Goal: Communication & Community: Answer question/provide support

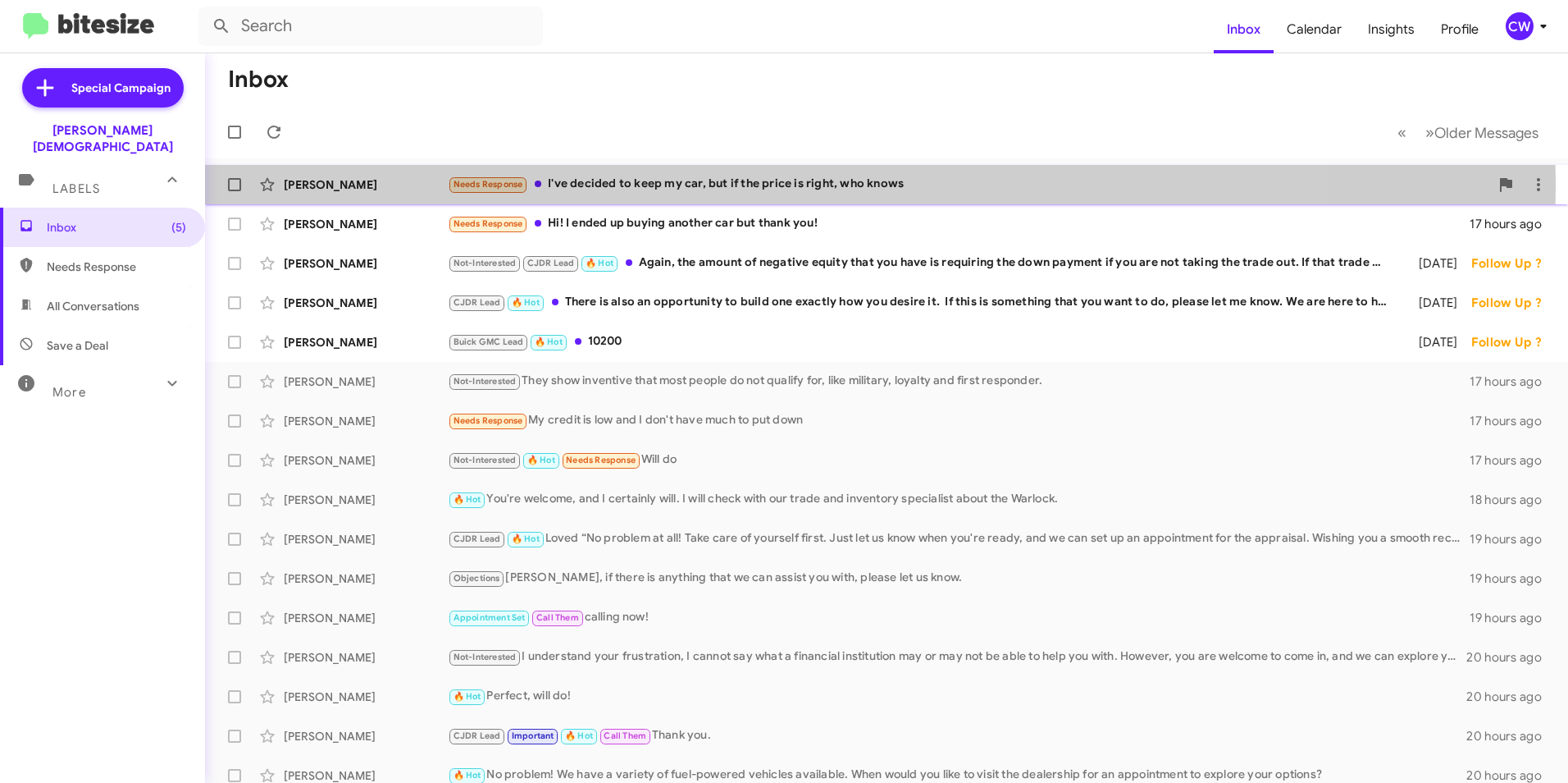
click at [712, 187] on div "Needs Response I've decided to keep my car, but if the price is right, who knows" at bounding box center [968, 184] width 1042 height 19
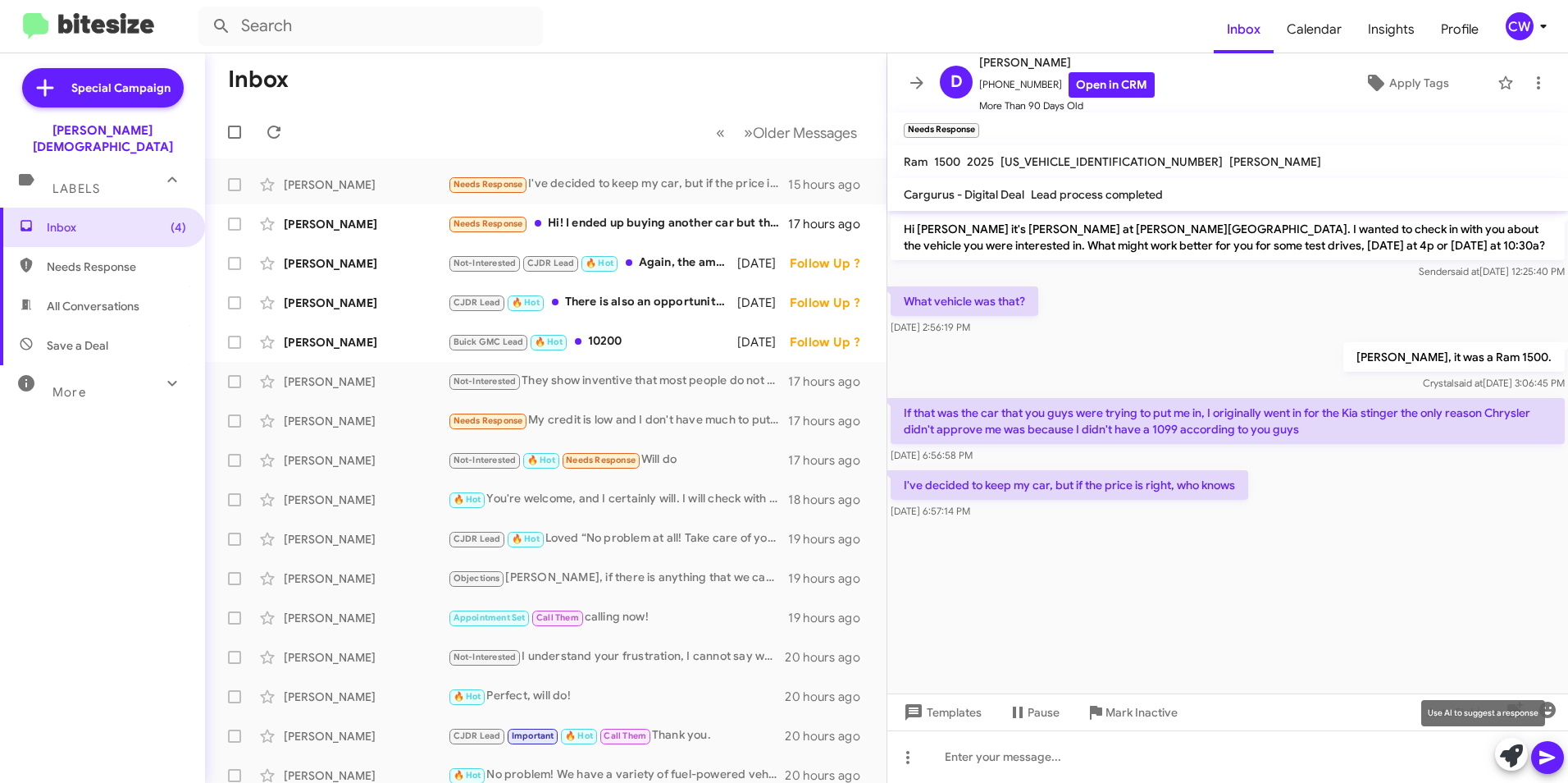
click at [1509, 759] on icon at bounding box center [1511, 755] width 23 height 23
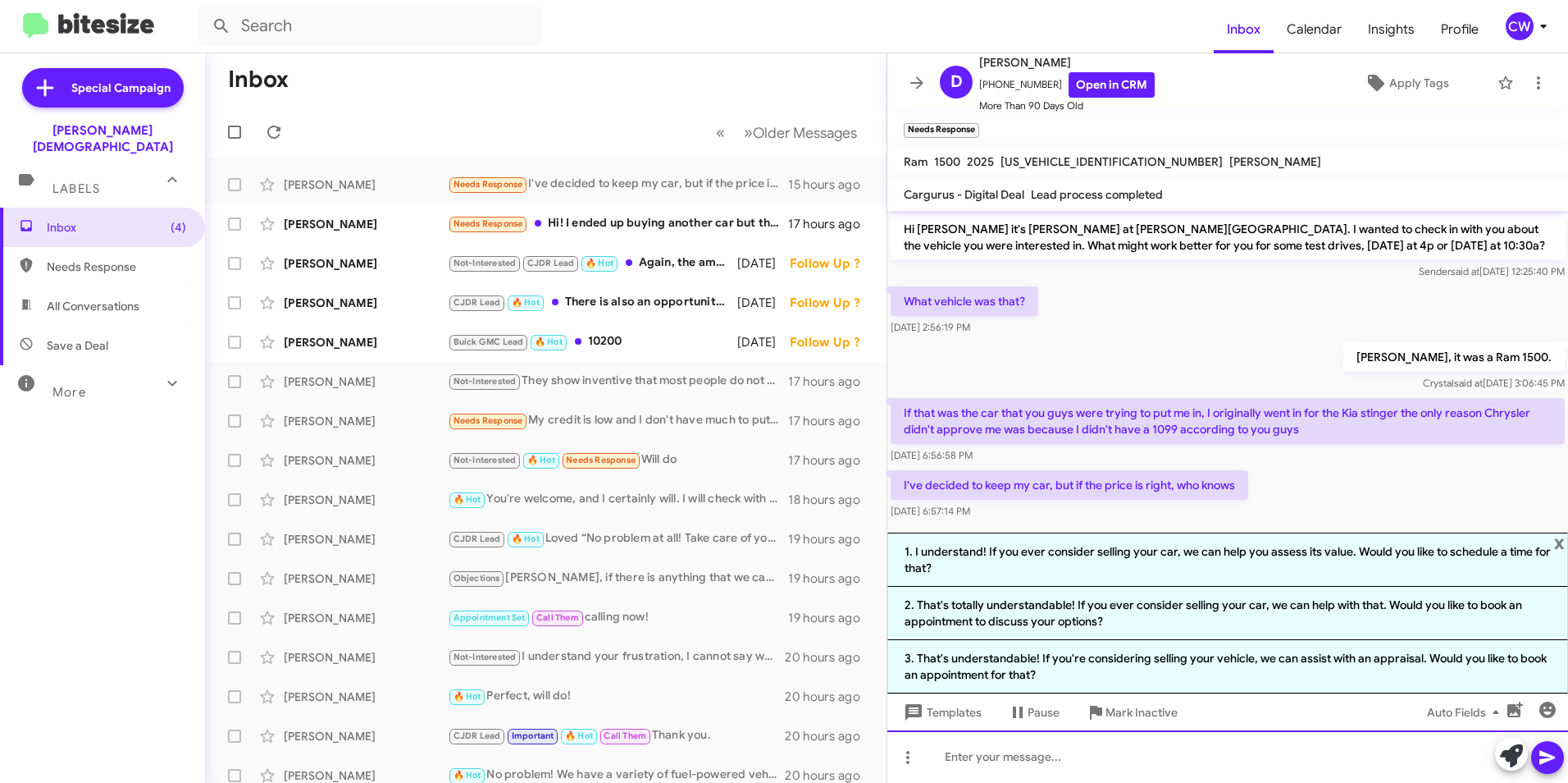
click at [1081, 764] on div at bounding box center [1227, 756] width 680 height 52
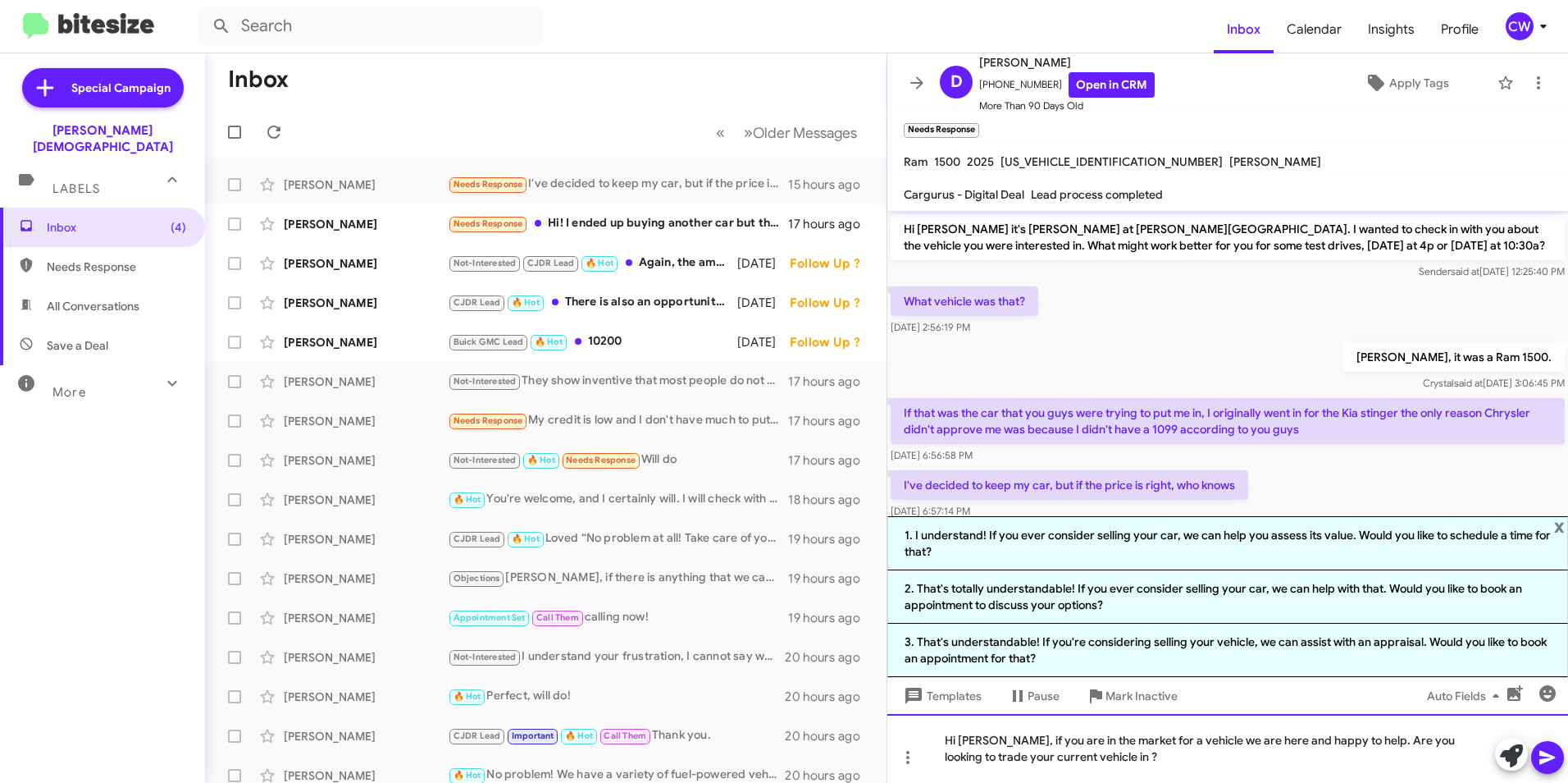
click at [1064, 764] on div "Hi [PERSON_NAME], if you are in the market for a vehicle we are here and happy …" at bounding box center [1227, 749] width 680 height 69
click at [1547, 758] on icon at bounding box center [1547, 757] width 15 height 14
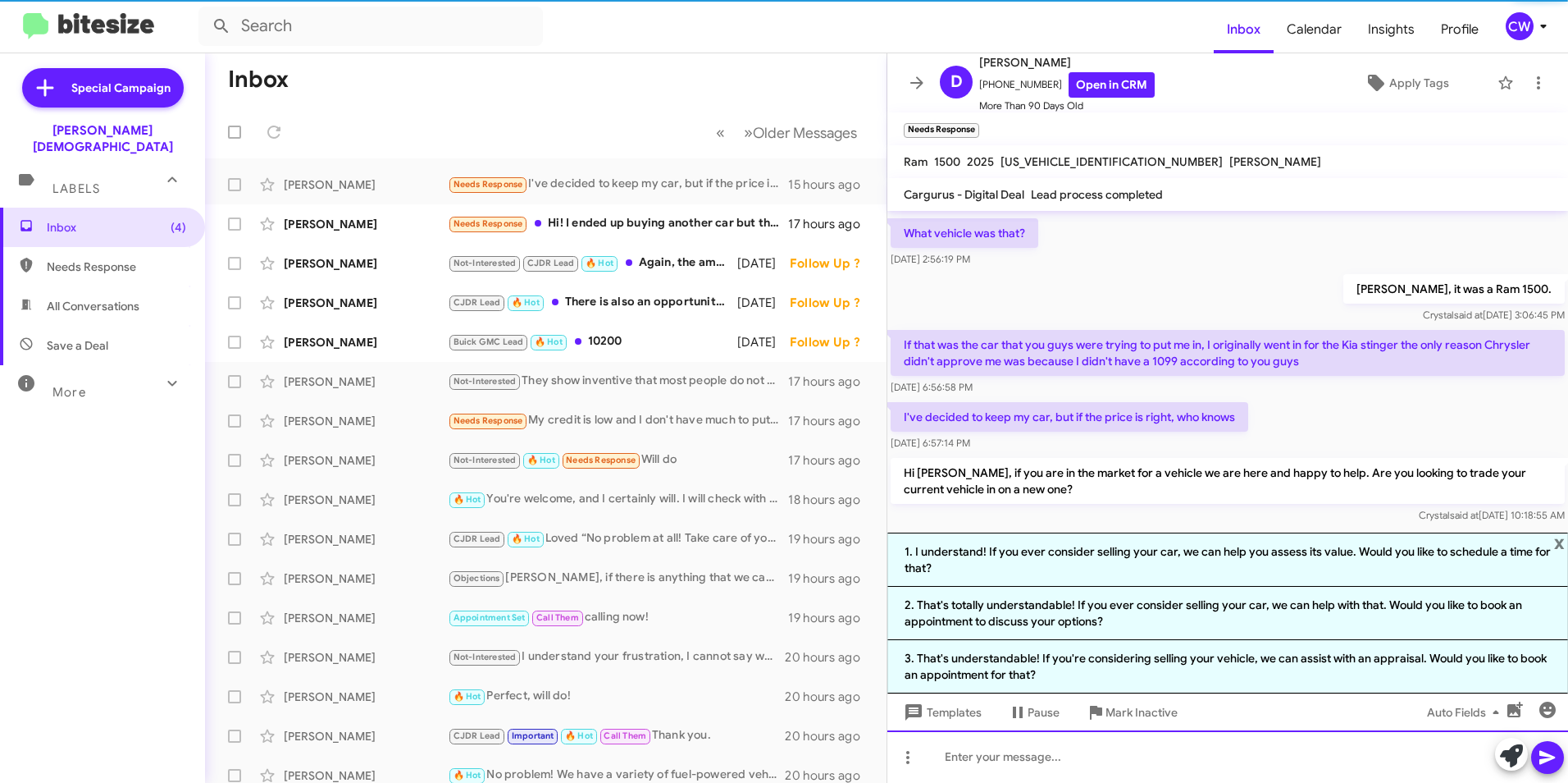
scroll to position [87, 0]
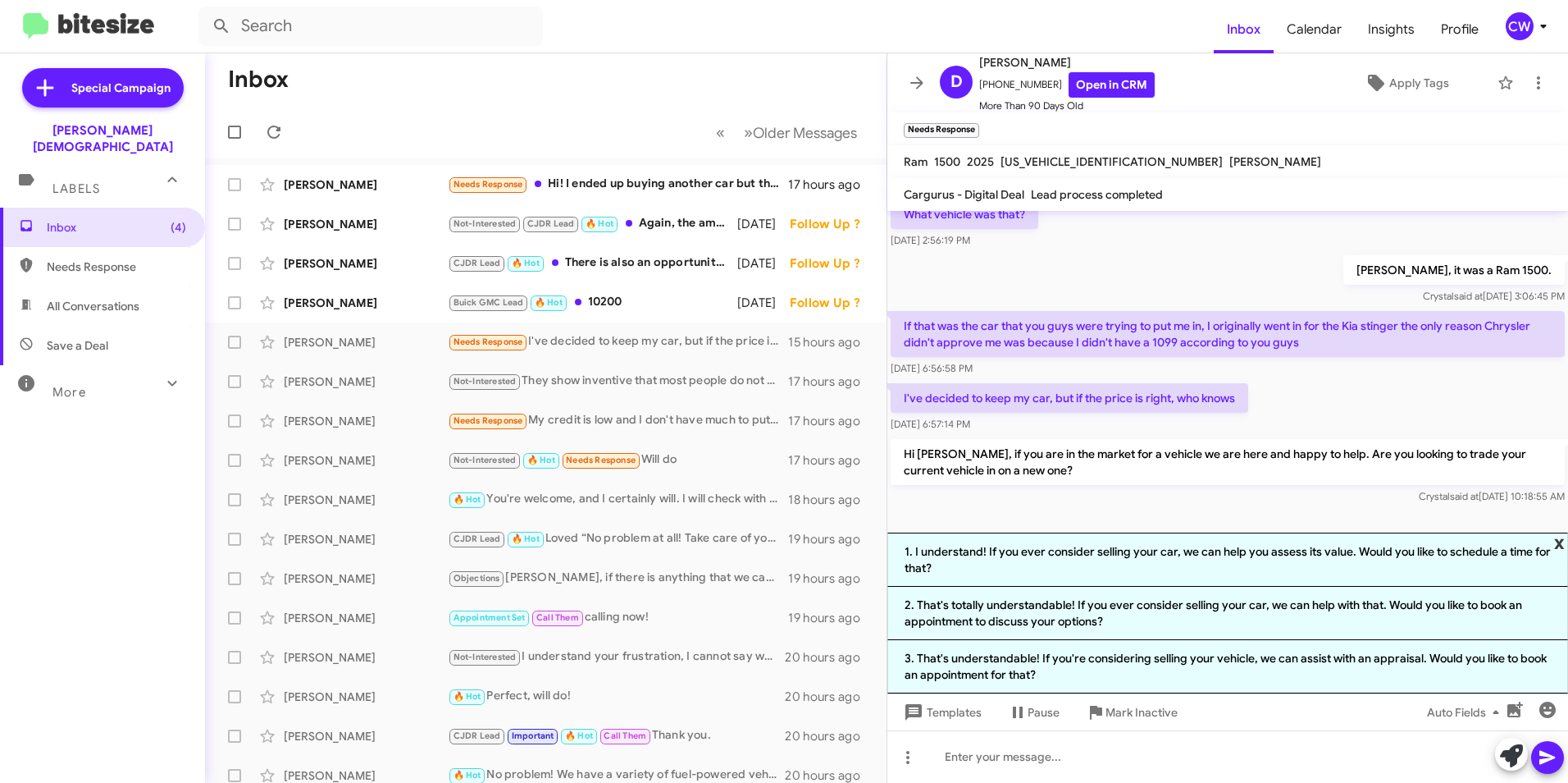
click at [1561, 544] on span "x" at bounding box center [1559, 542] width 10 height 20
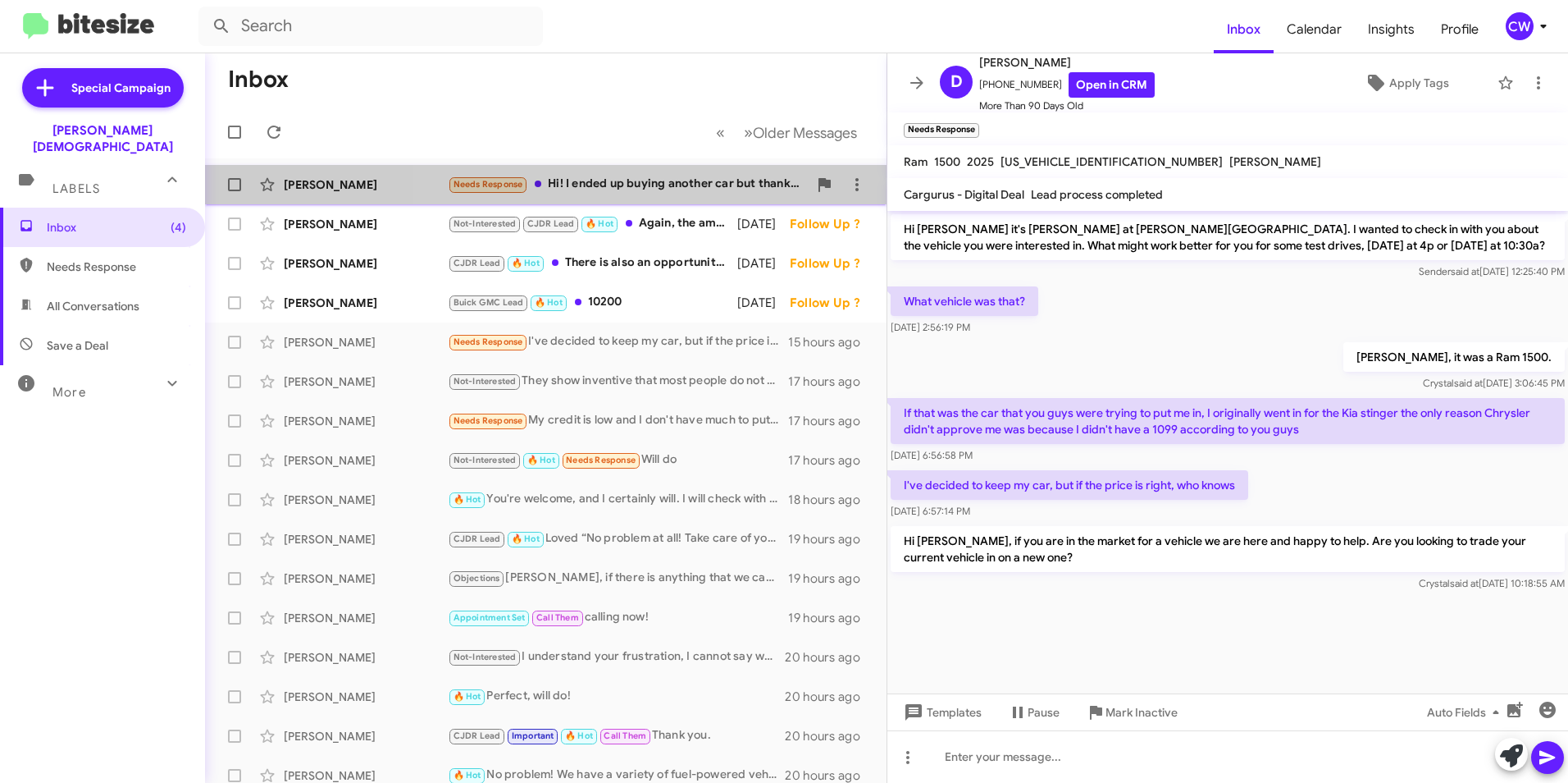
click at [584, 182] on div "Needs Response Hi! I ended up buying another car but thank you!" at bounding box center [628, 184] width 360 height 19
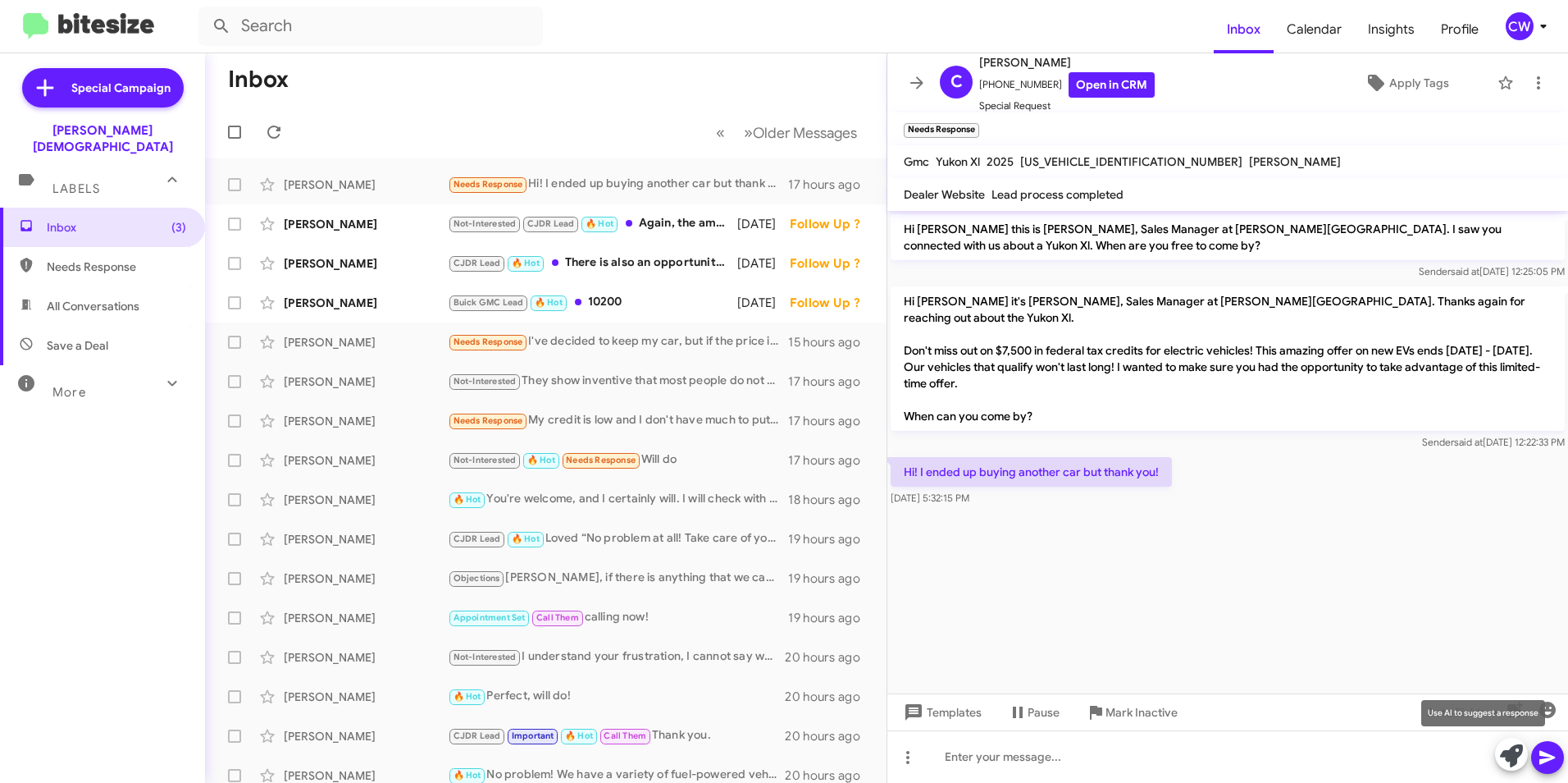
click at [1509, 754] on icon at bounding box center [1511, 755] width 23 height 23
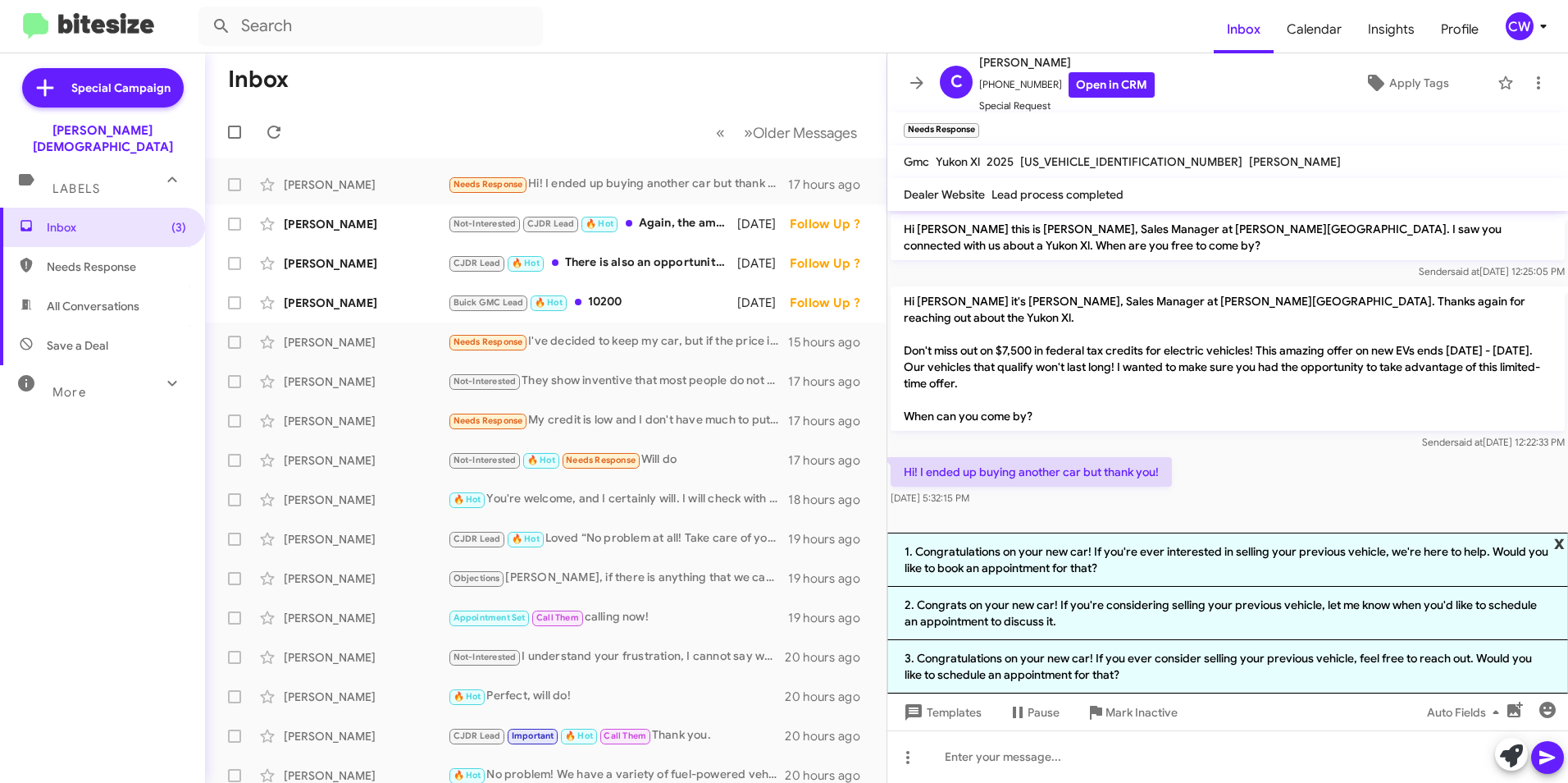
click at [1563, 542] on span "x" at bounding box center [1559, 542] width 10 height 20
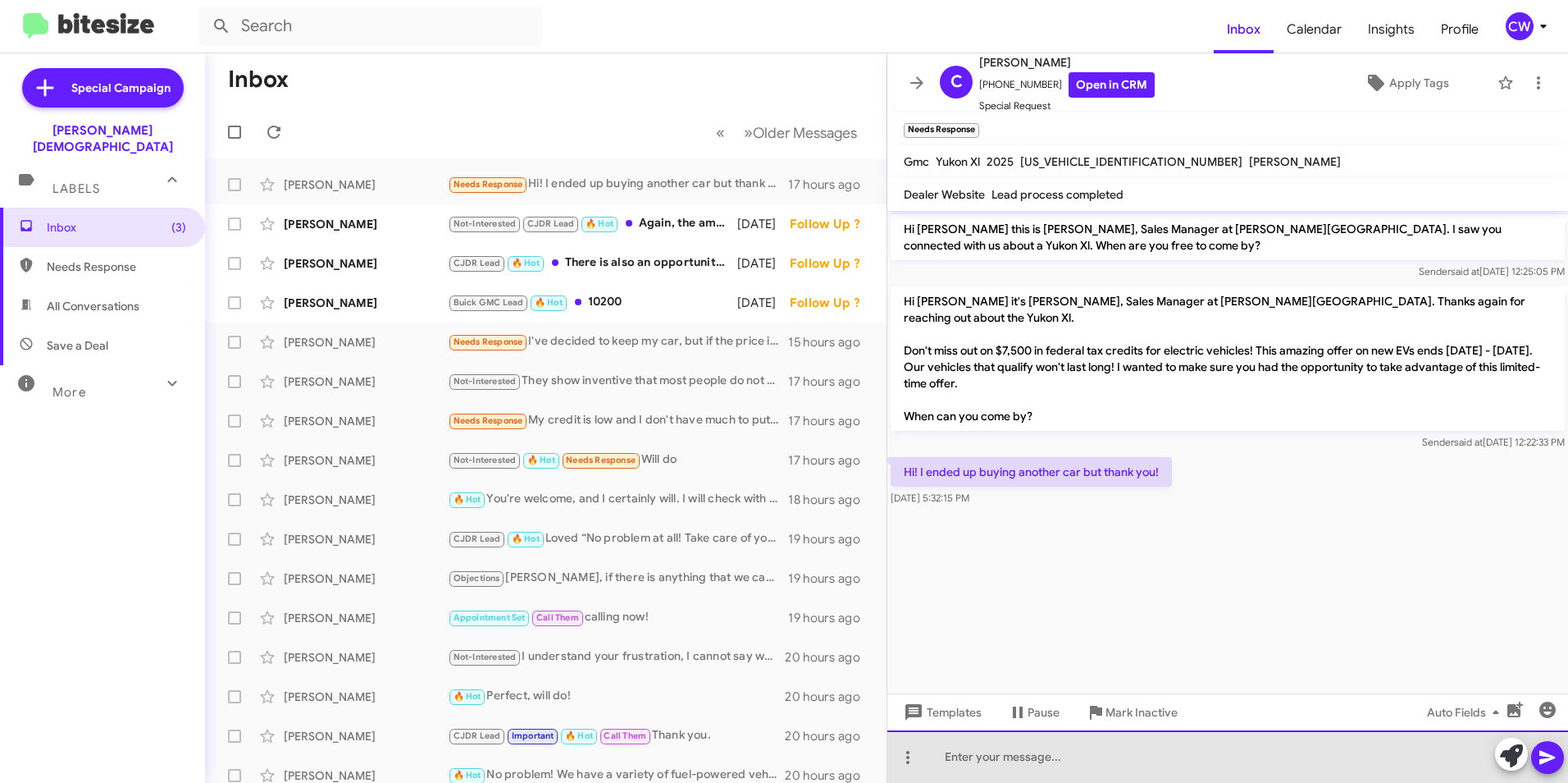
click at [1012, 767] on div at bounding box center [1227, 756] width 680 height 52
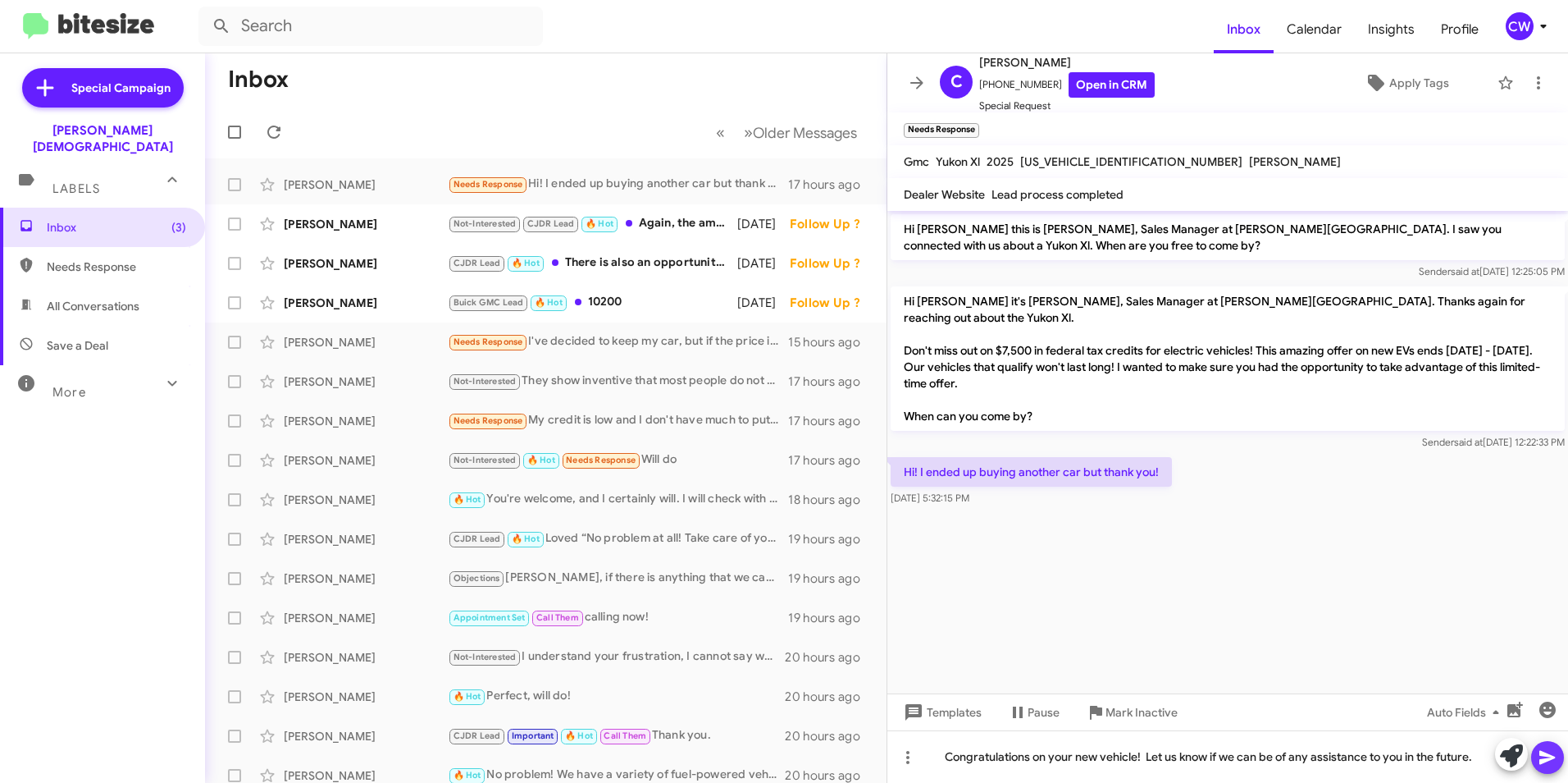
click at [1546, 762] on icon at bounding box center [1547, 757] width 20 height 20
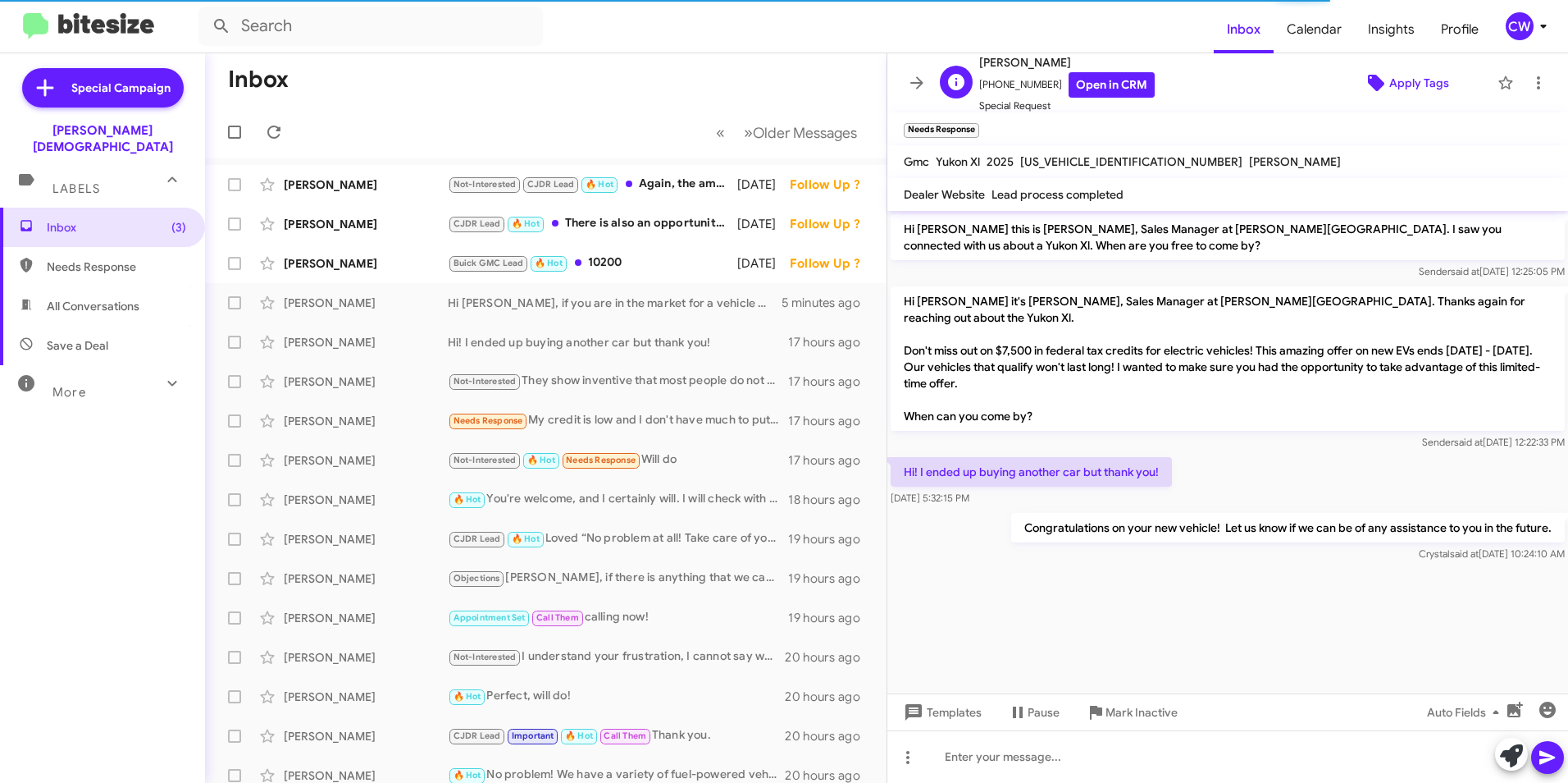
click at [1402, 85] on span "Apply Tags" at bounding box center [1419, 83] width 60 height 29
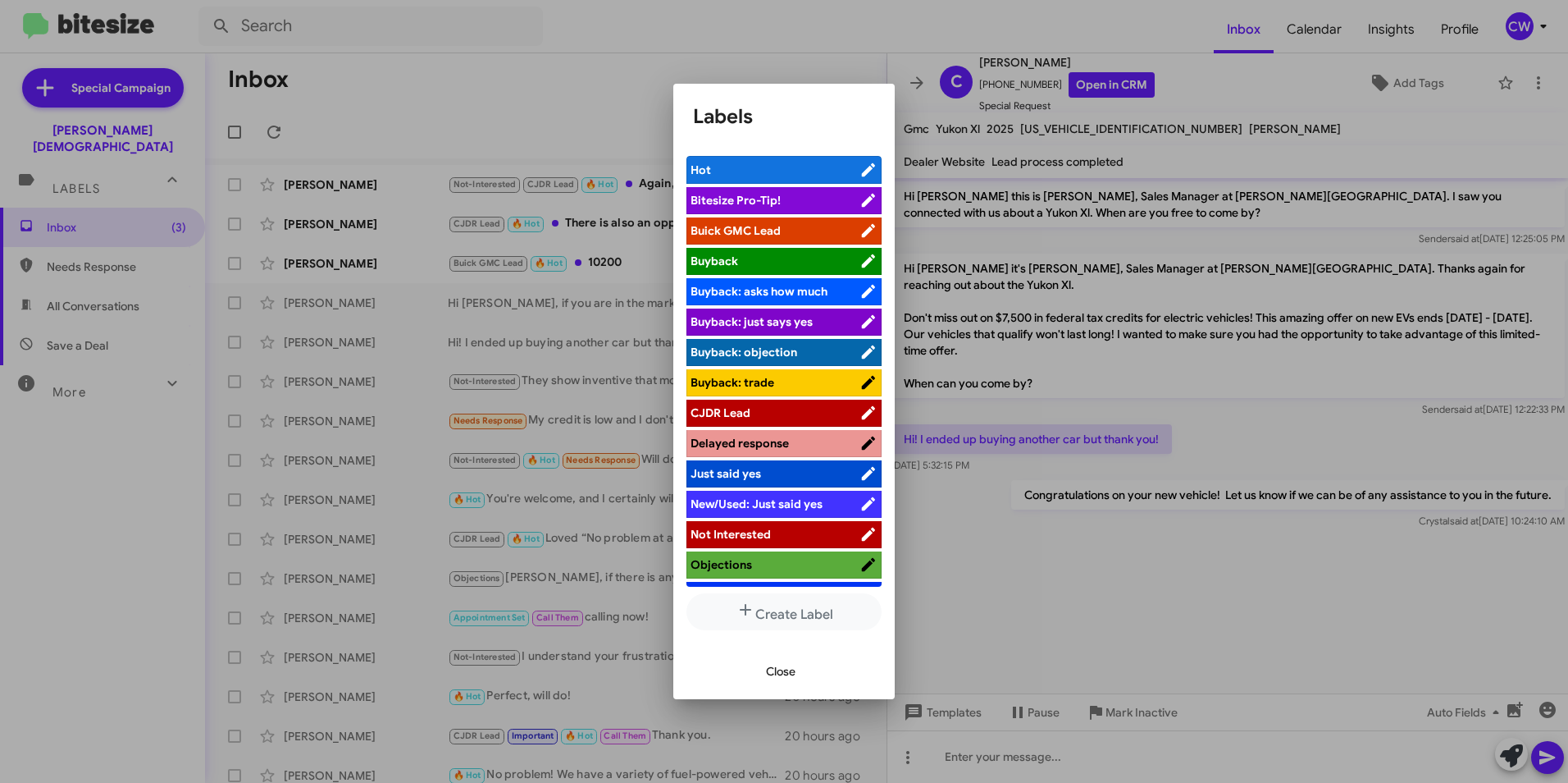
click at [791, 564] on span "Objections" at bounding box center [775, 564] width 169 height 16
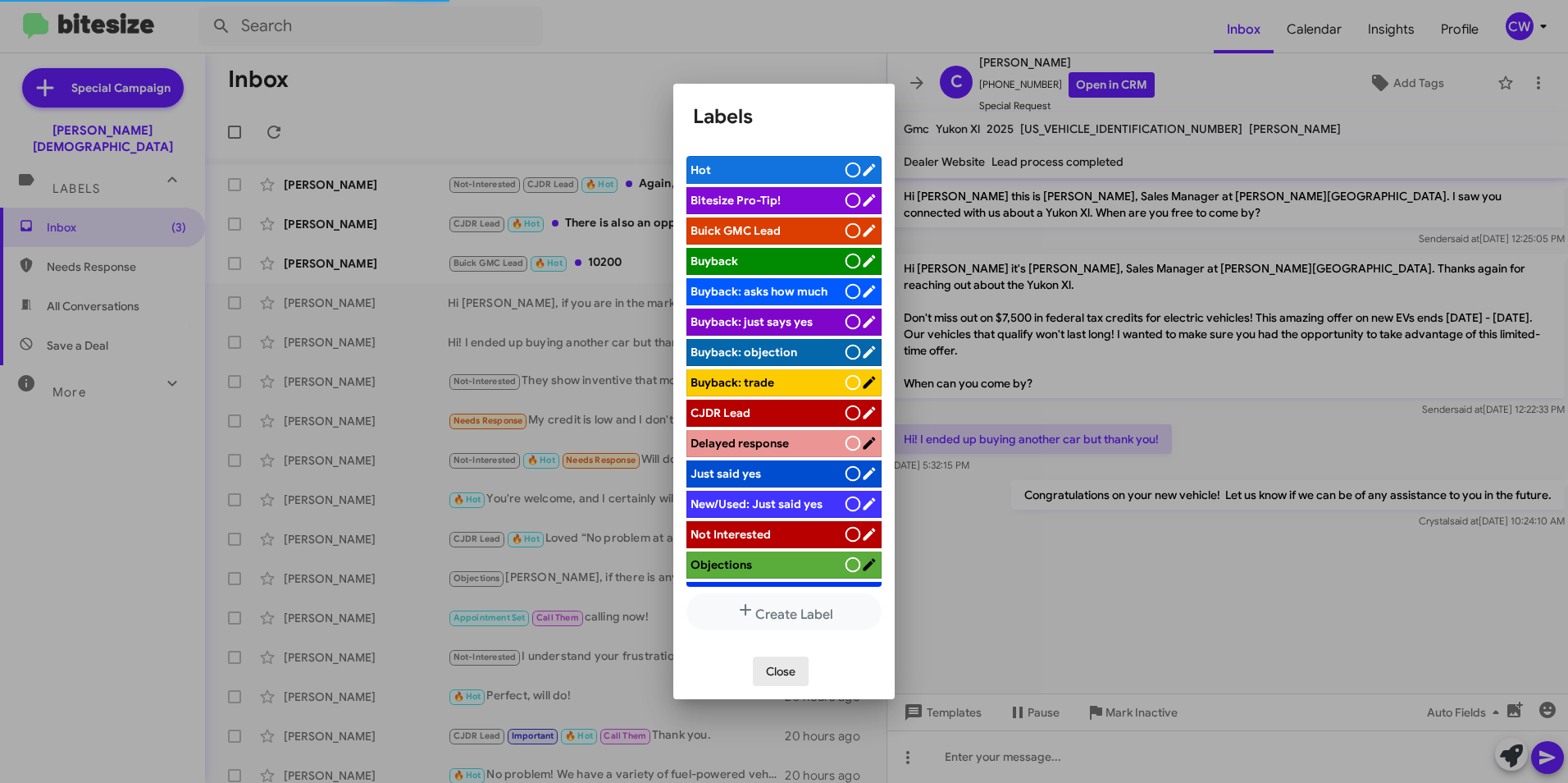
click at [781, 672] on span "Close" at bounding box center [781, 671] width 29 height 29
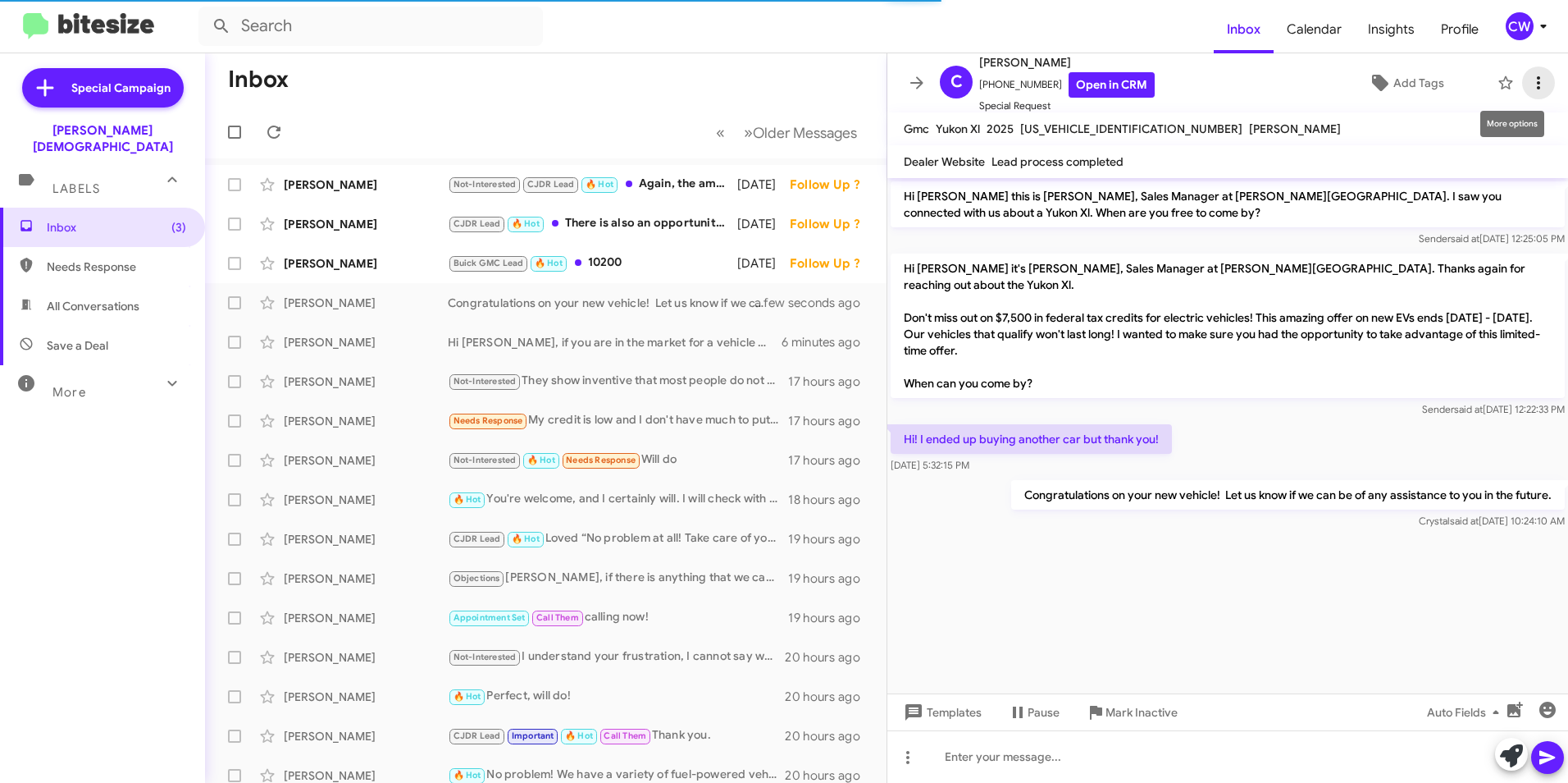
click at [1528, 81] on icon at bounding box center [1538, 83] width 20 height 20
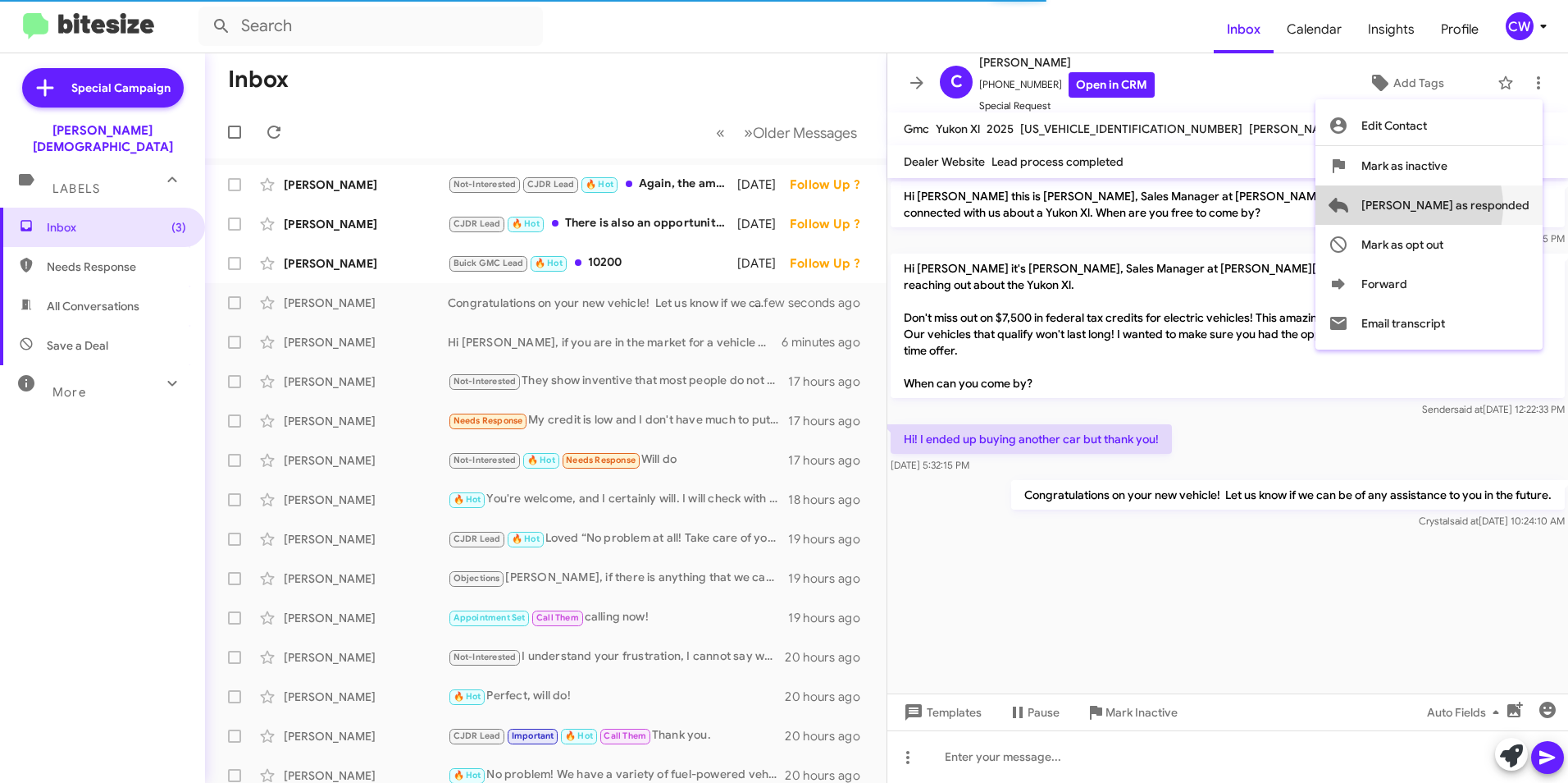
click at [1474, 206] on span "[PERSON_NAME] as responded" at bounding box center [1445, 205] width 168 height 40
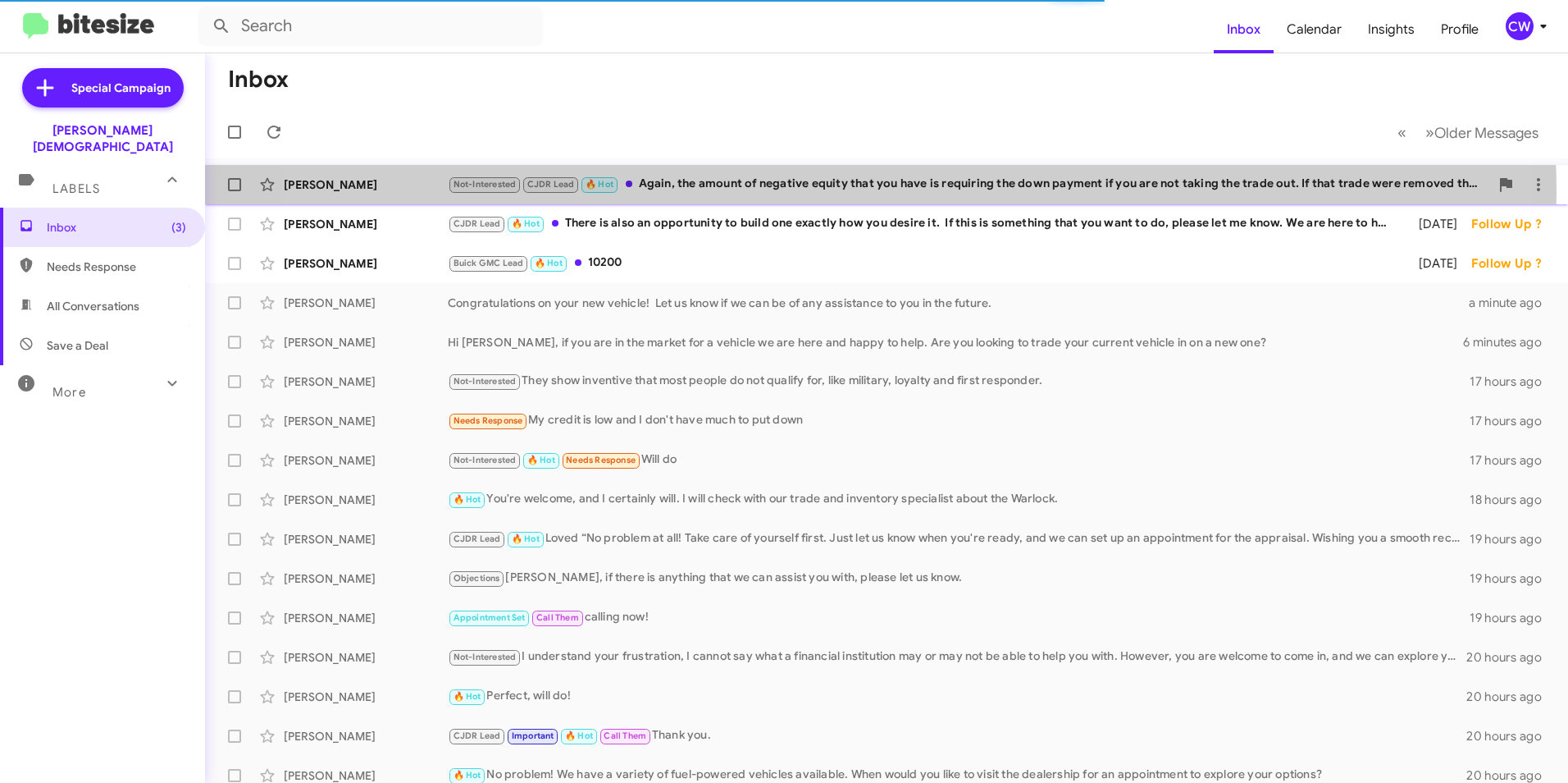
click at [815, 192] on div "Not-Interested CJDR Lead 🔥 Hot Again, the amount of negative equity that you ha…" at bounding box center [968, 184] width 1042 height 19
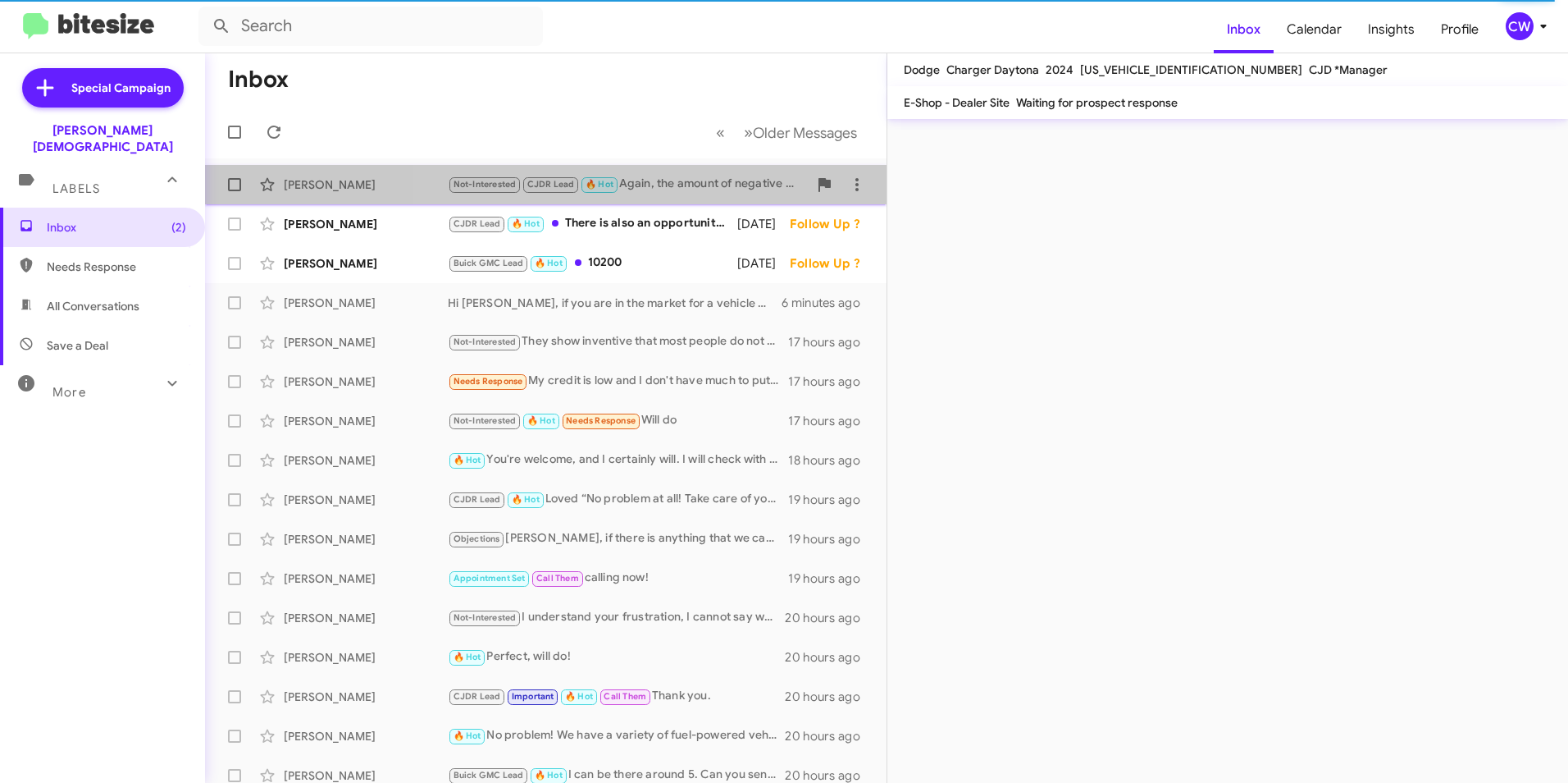
click at [644, 182] on div "Not-Interested CJDR Lead 🔥 Hot Again, the amount of negative equity that you ha…" at bounding box center [628, 184] width 360 height 19
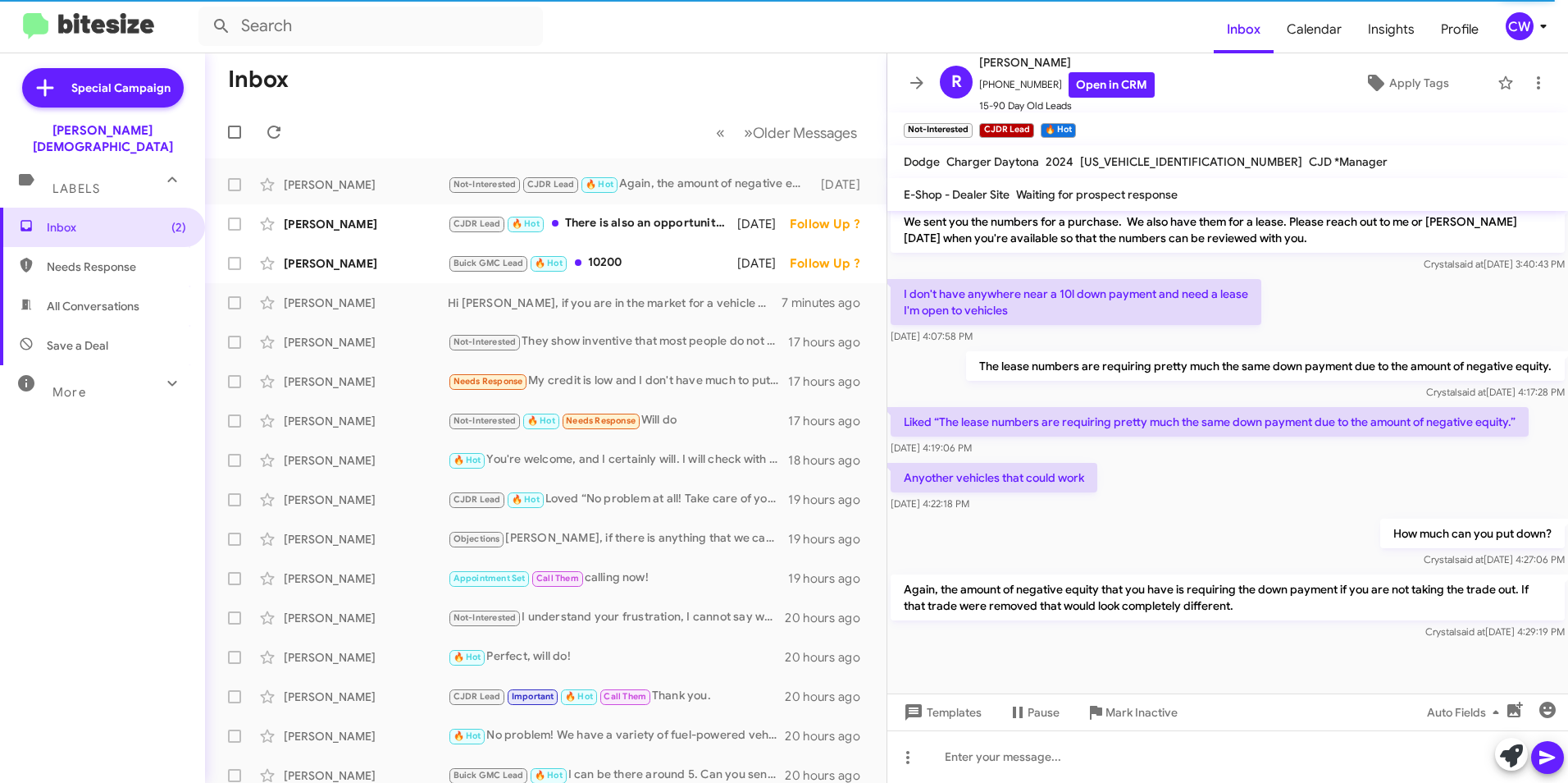
scroll to position [874, 0]
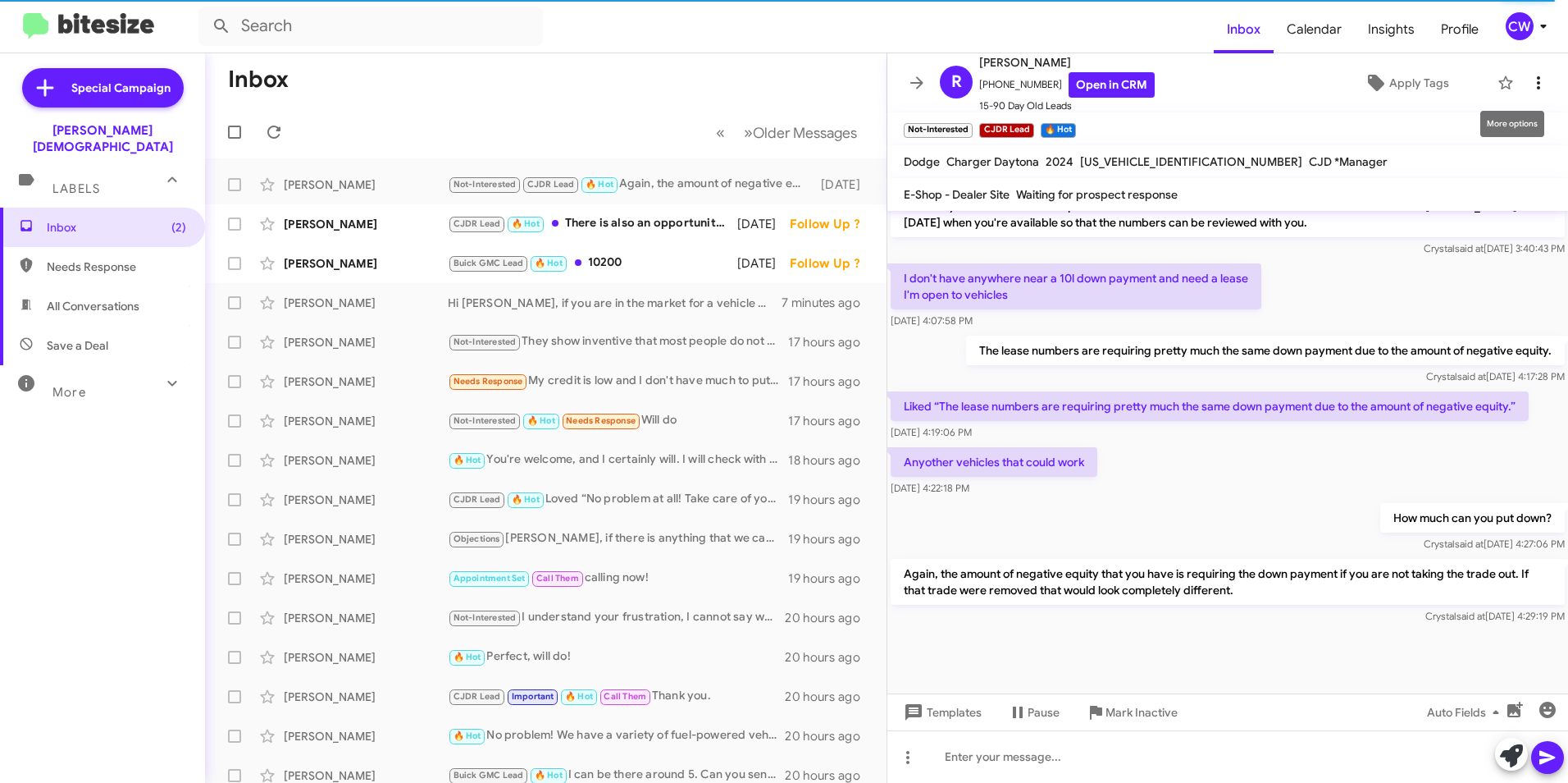
click at [1537, 83] on icon at bounding box center [1539, 83] width 3 height 13
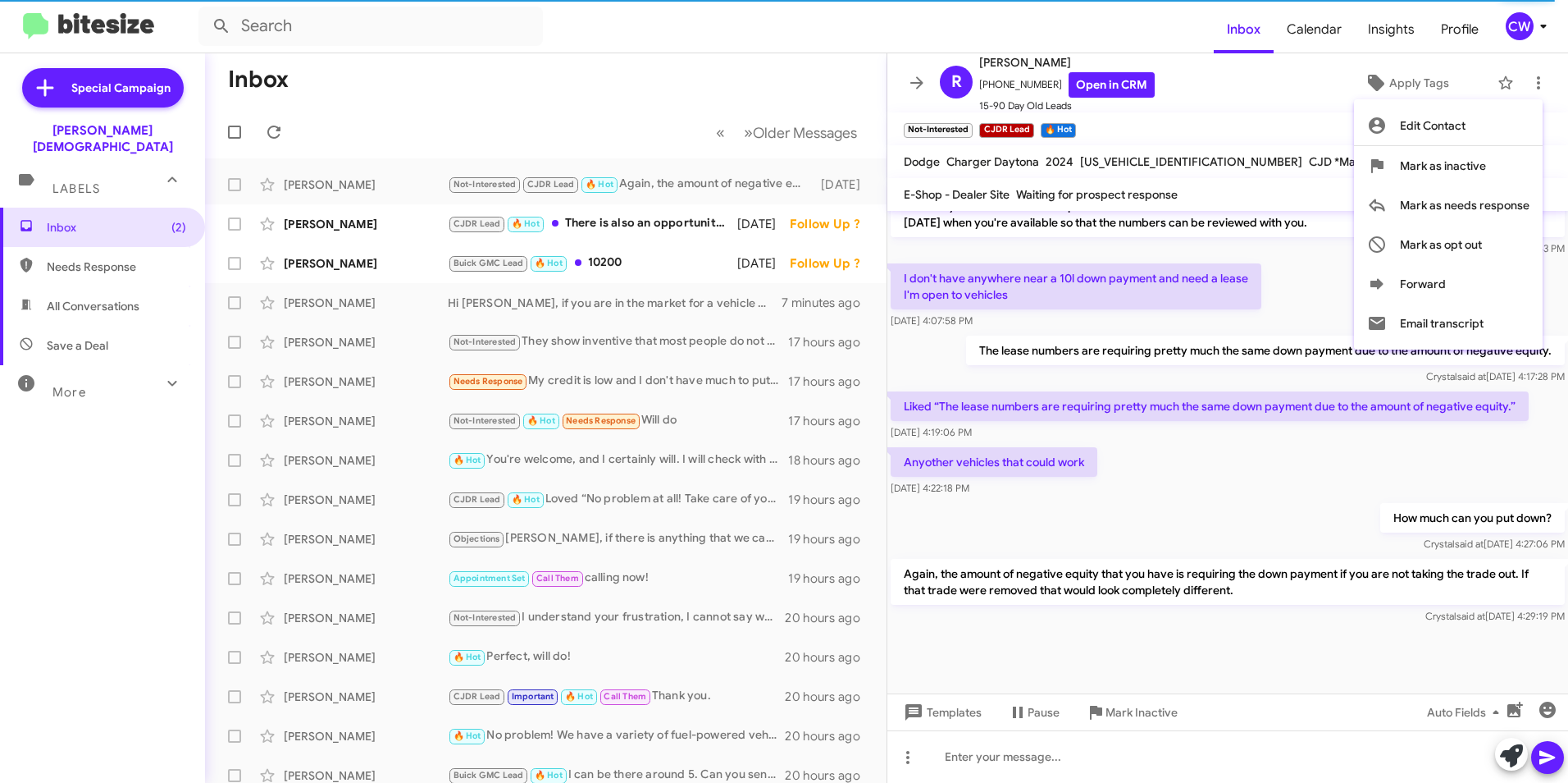
click at [1316, 675] on div at bounding box center [784, 392] width 1568 height 783
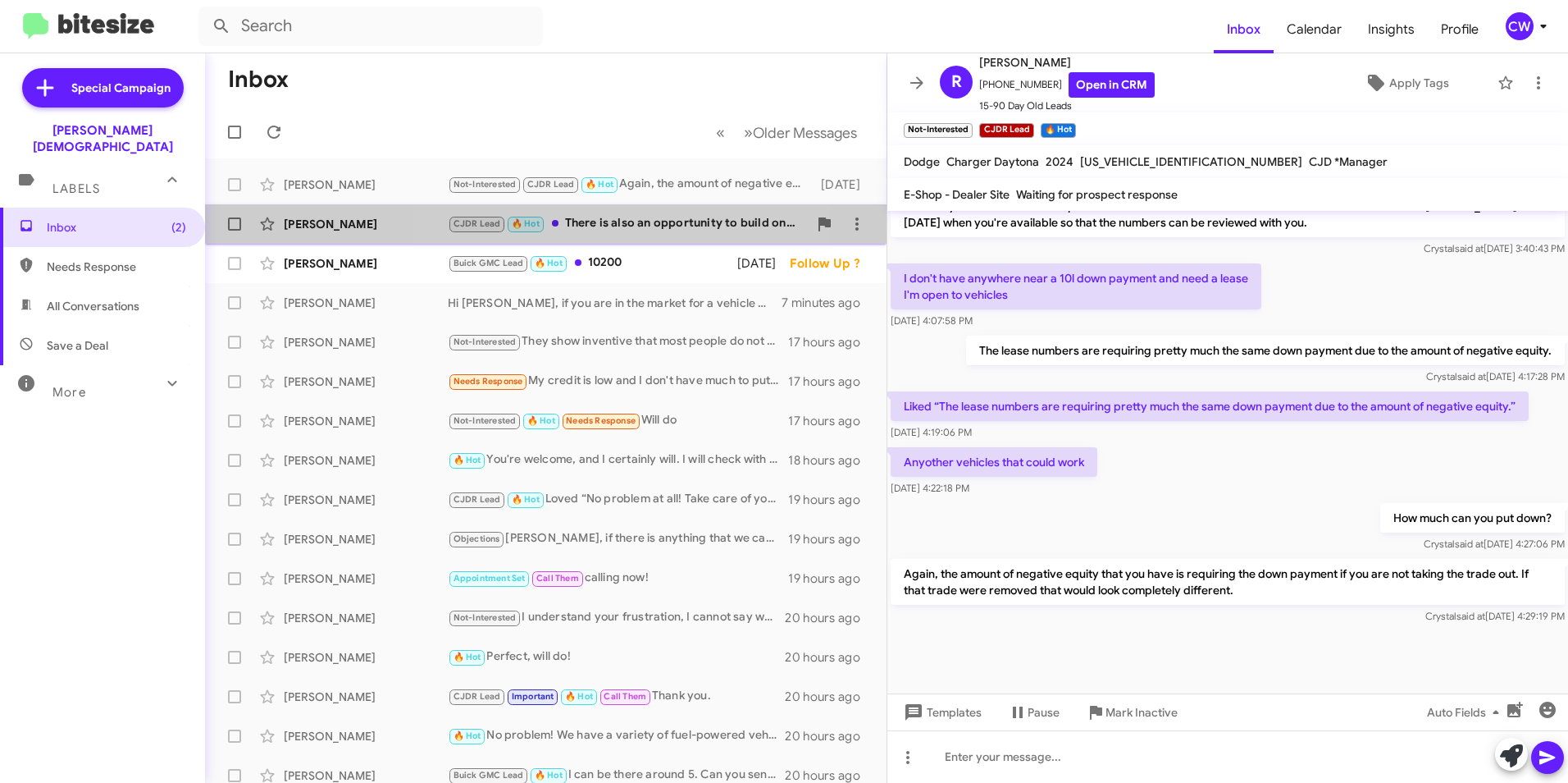
click at [598, 217] on div "CJDR Lead 🔥 Hot There is also an opportunity to build one exactly how you desir…" at bounding box center [628, 224] width 360 height 19
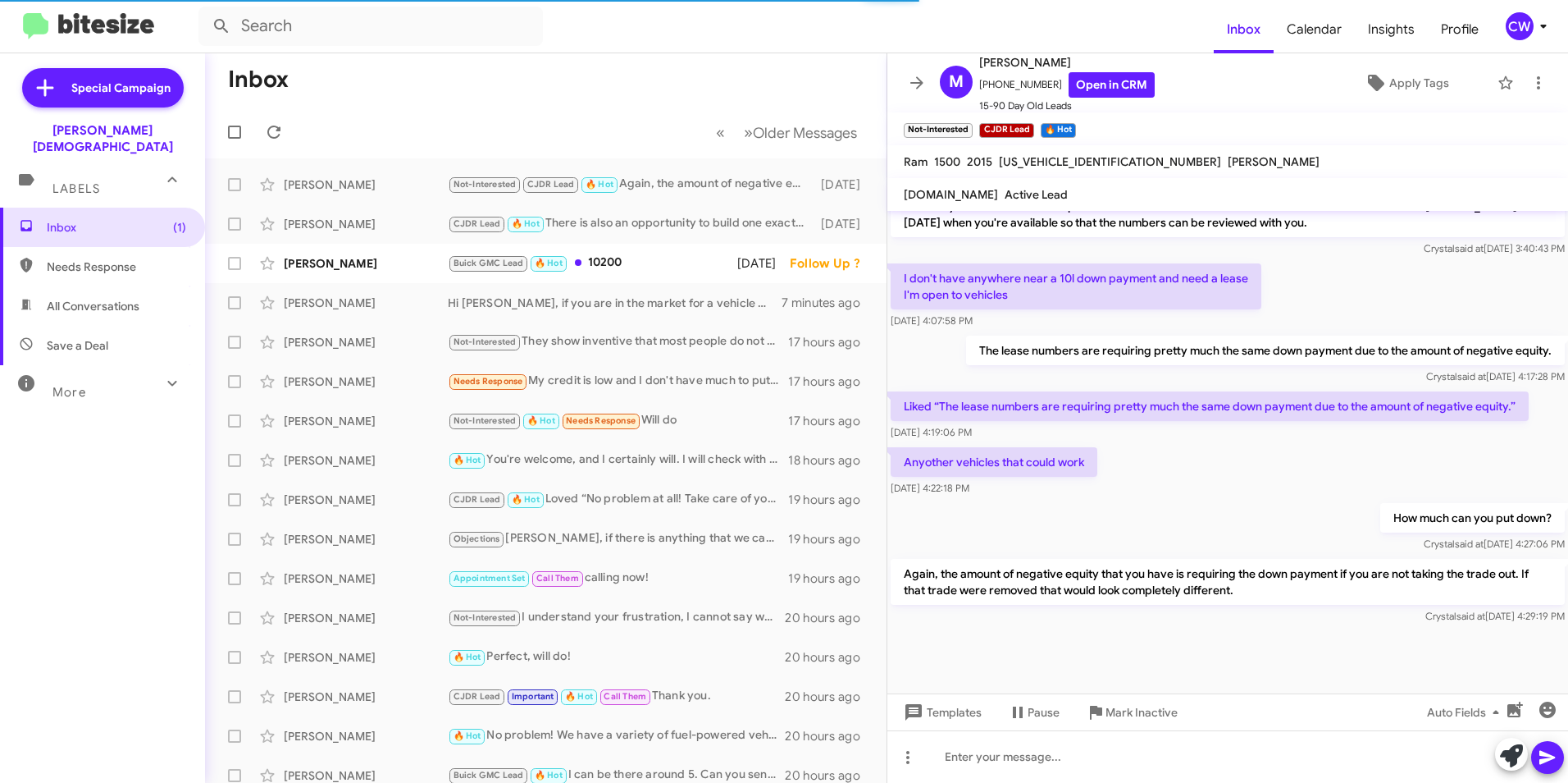
scroll to position [341, 0]
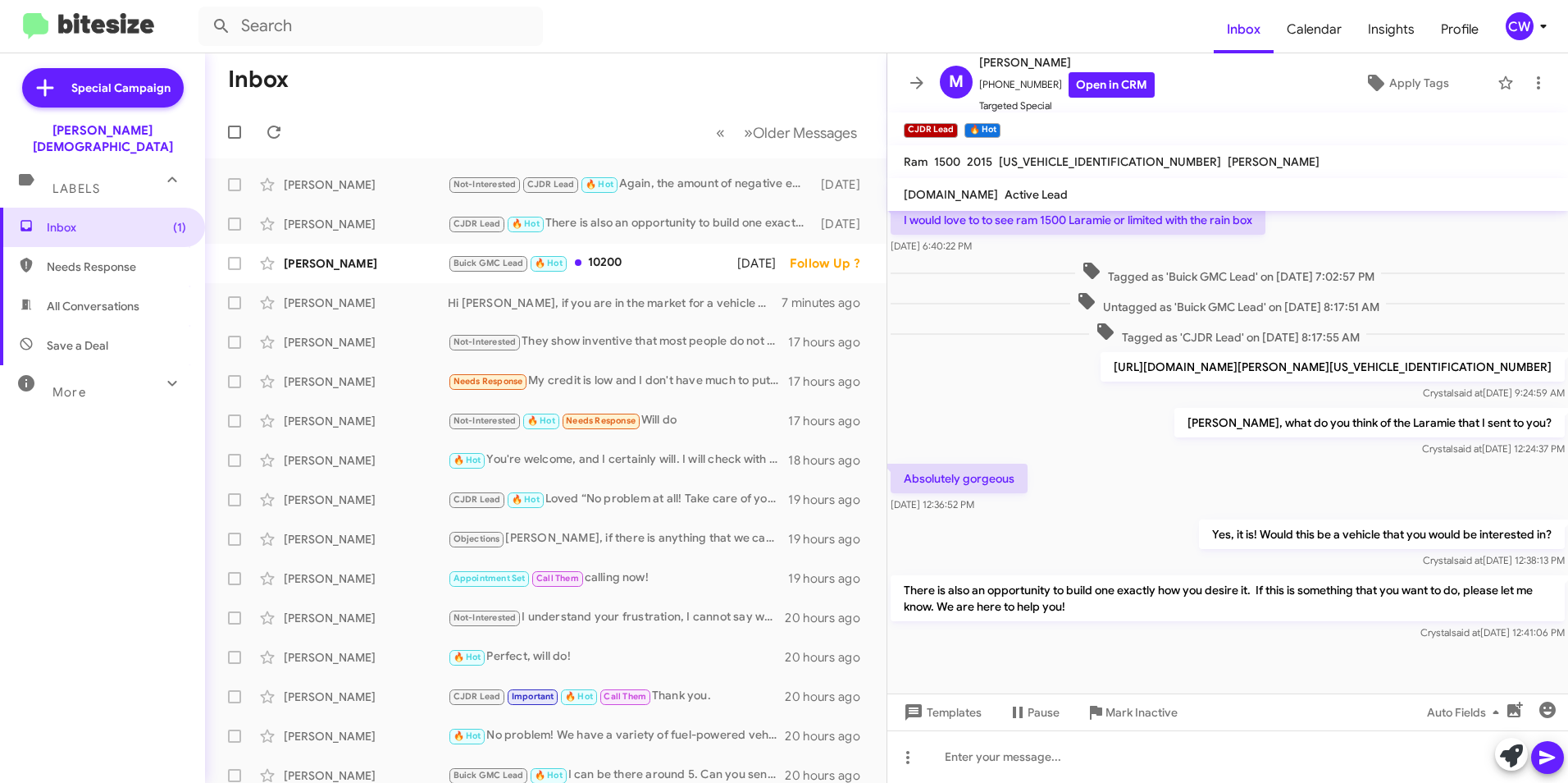
click at [79, 258] on span "Needs Response" at bounding box center [116, 266] width 139 height 16
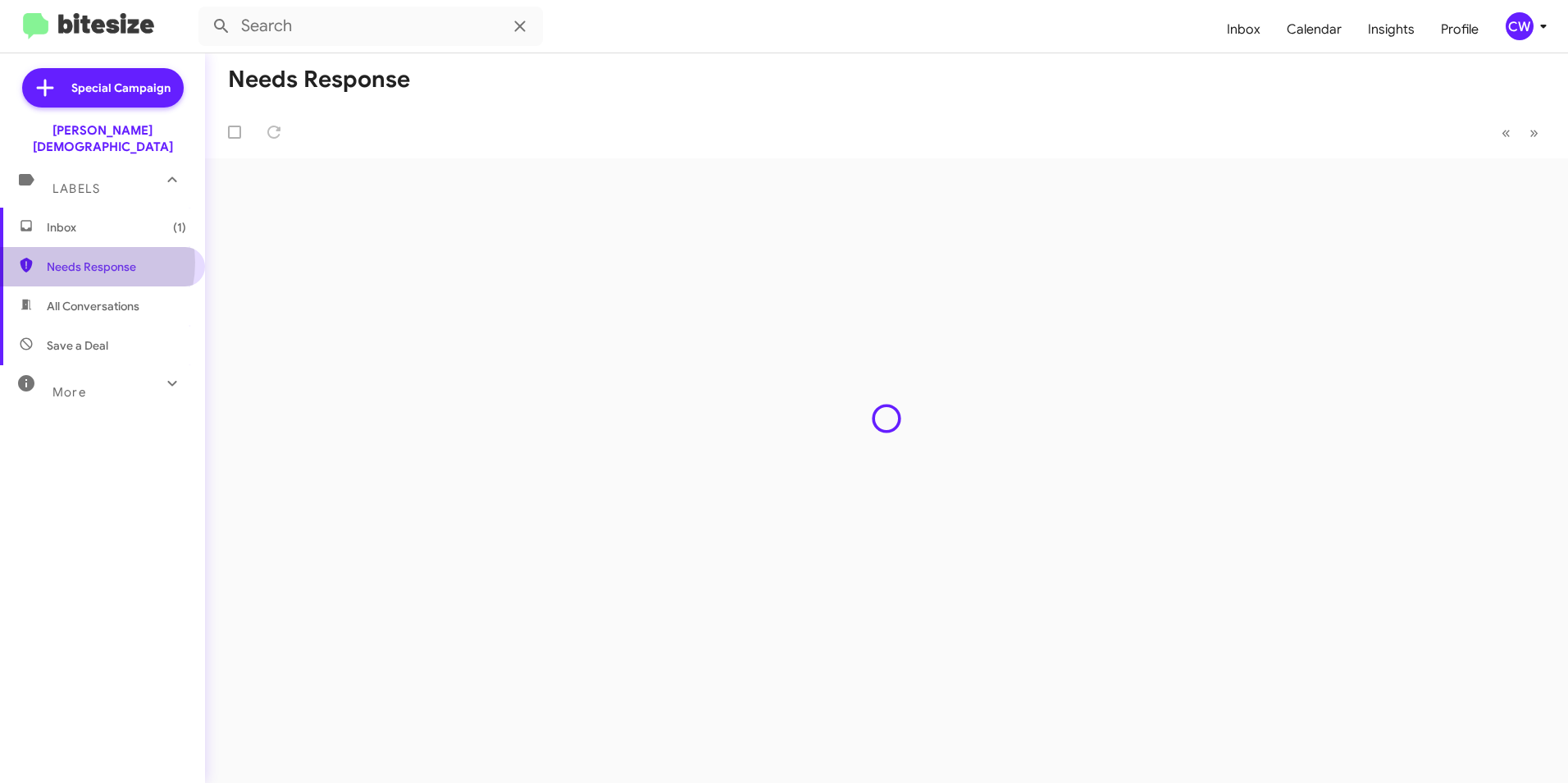
type input "in:needs-response"
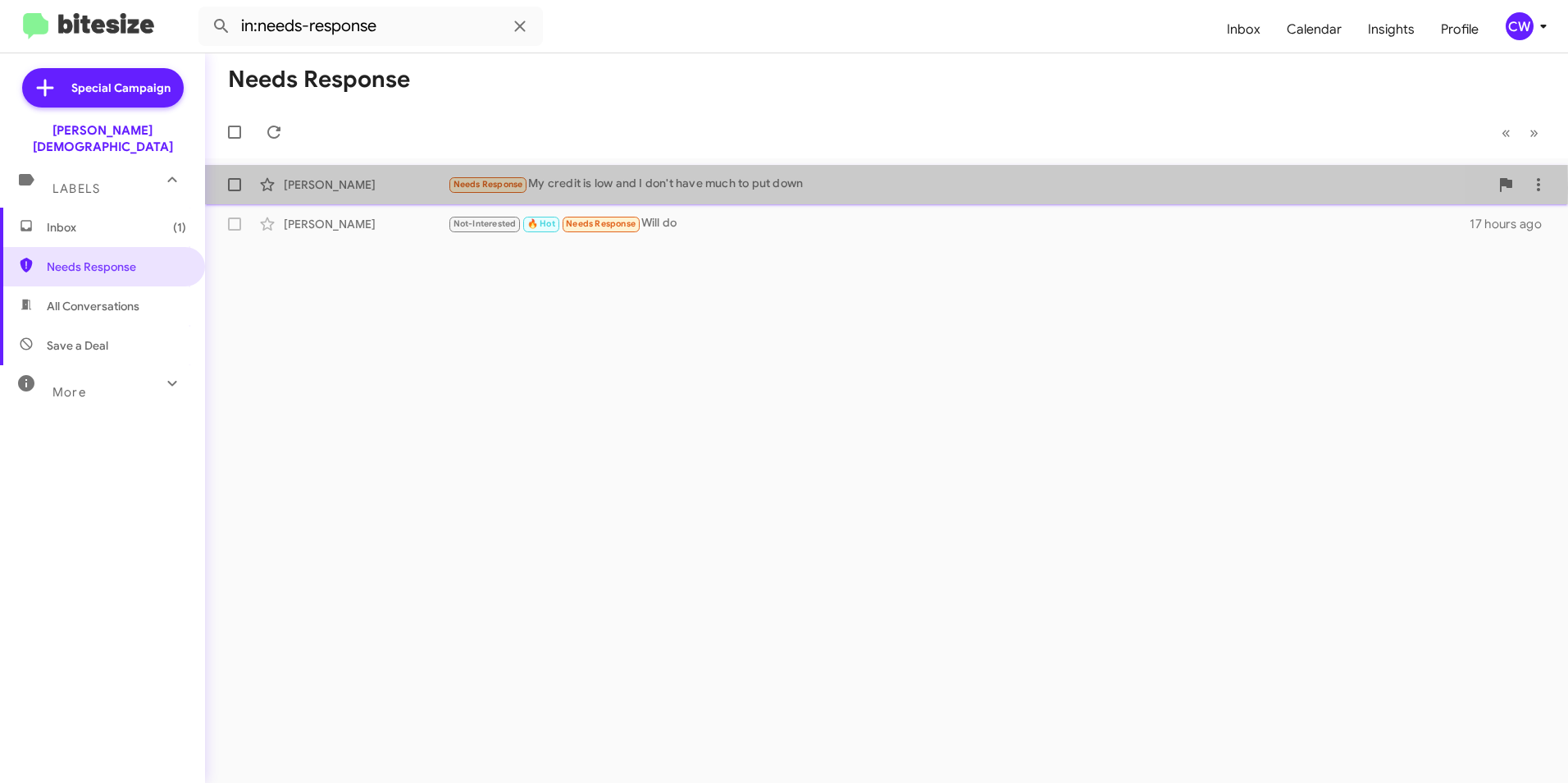
click at [579, 188] on div "Needs Response My credit is low and I don't have much to put down" at bounding box center [968, 184] width 1042 height 19
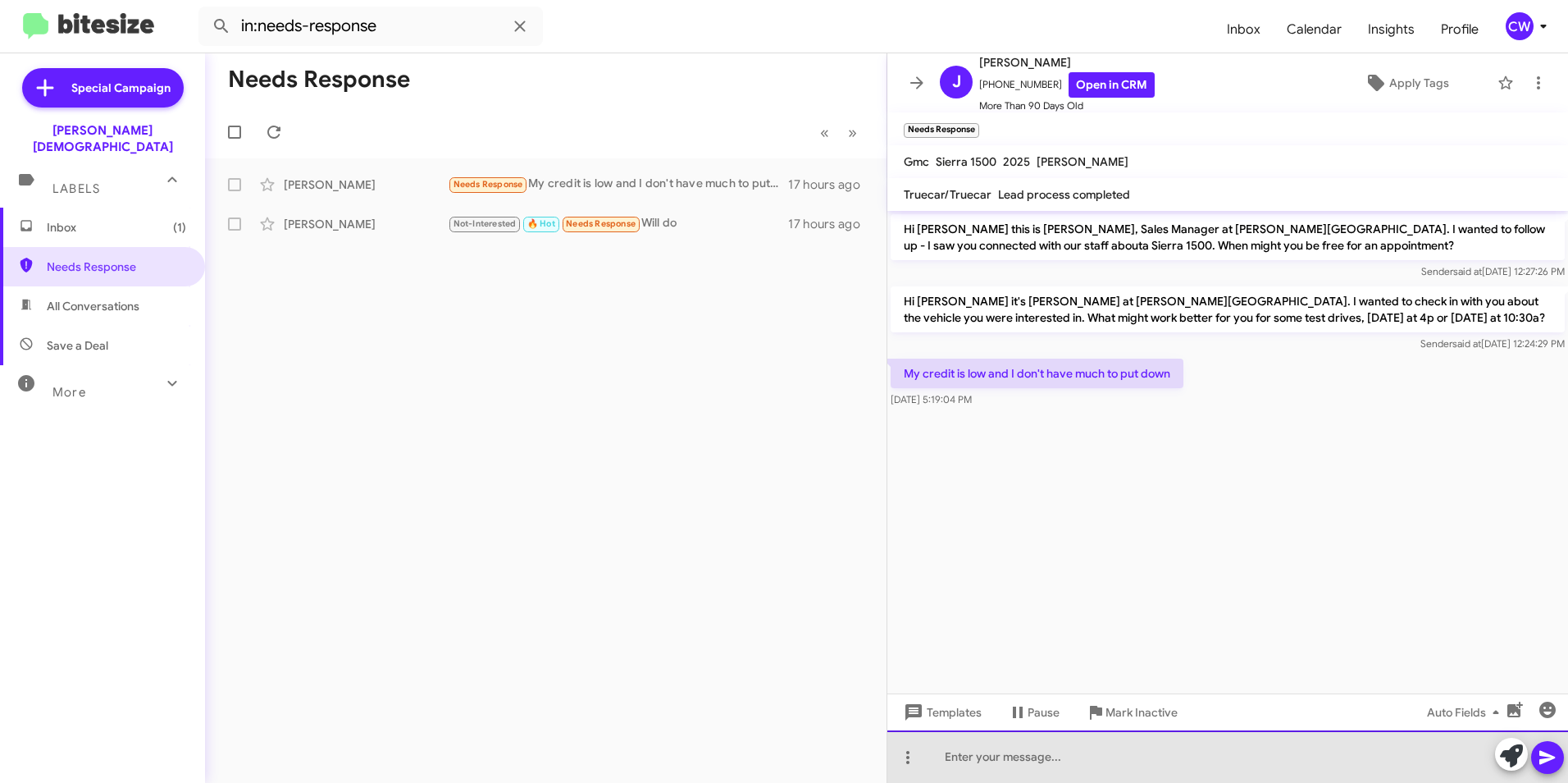
click at [1069, 768] on div at bounding box center [1227, 756] width 680 height 52
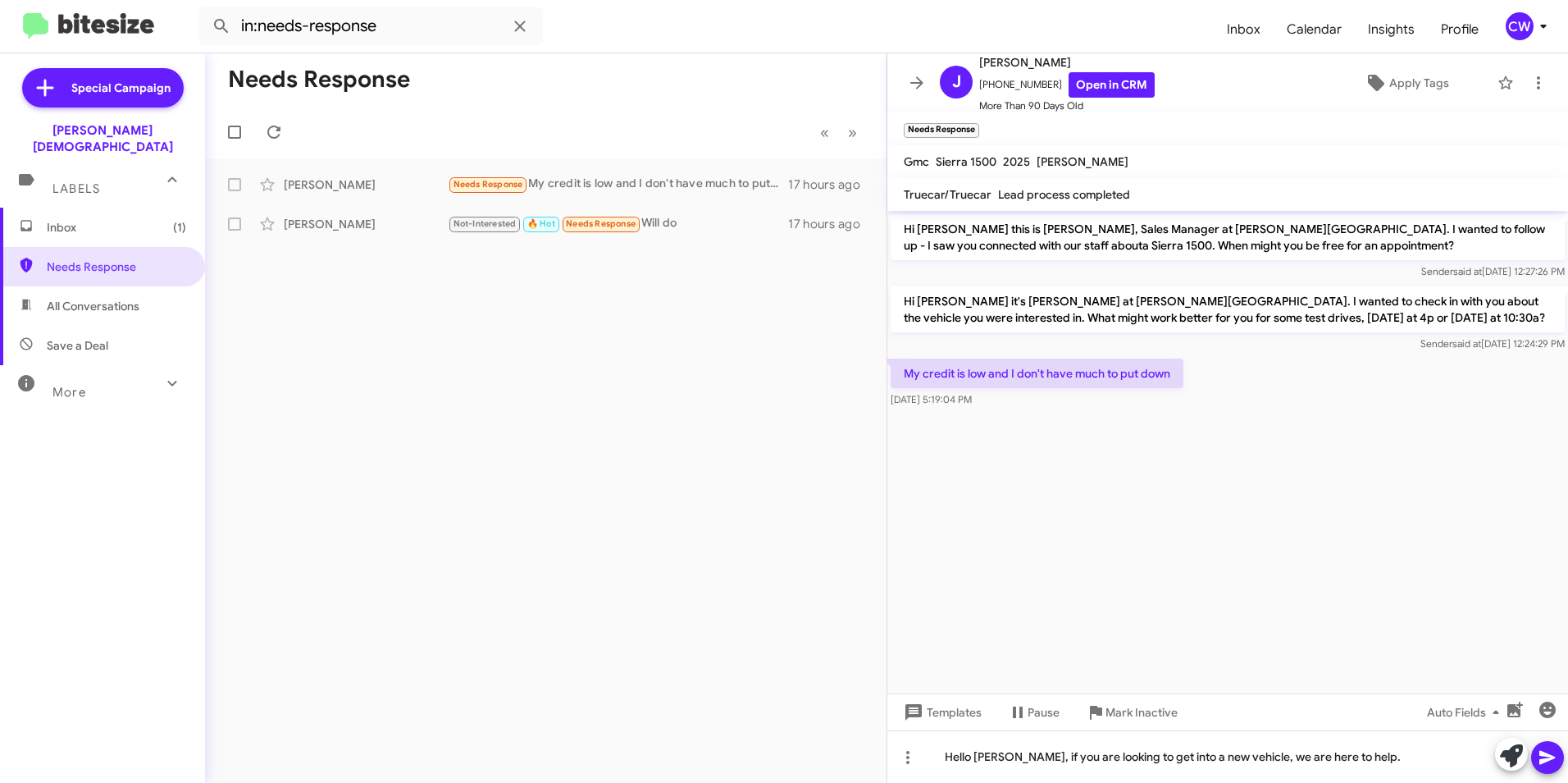
click at [1547, 762] on icon at bounding box center [1547, 757] width 20 height 20
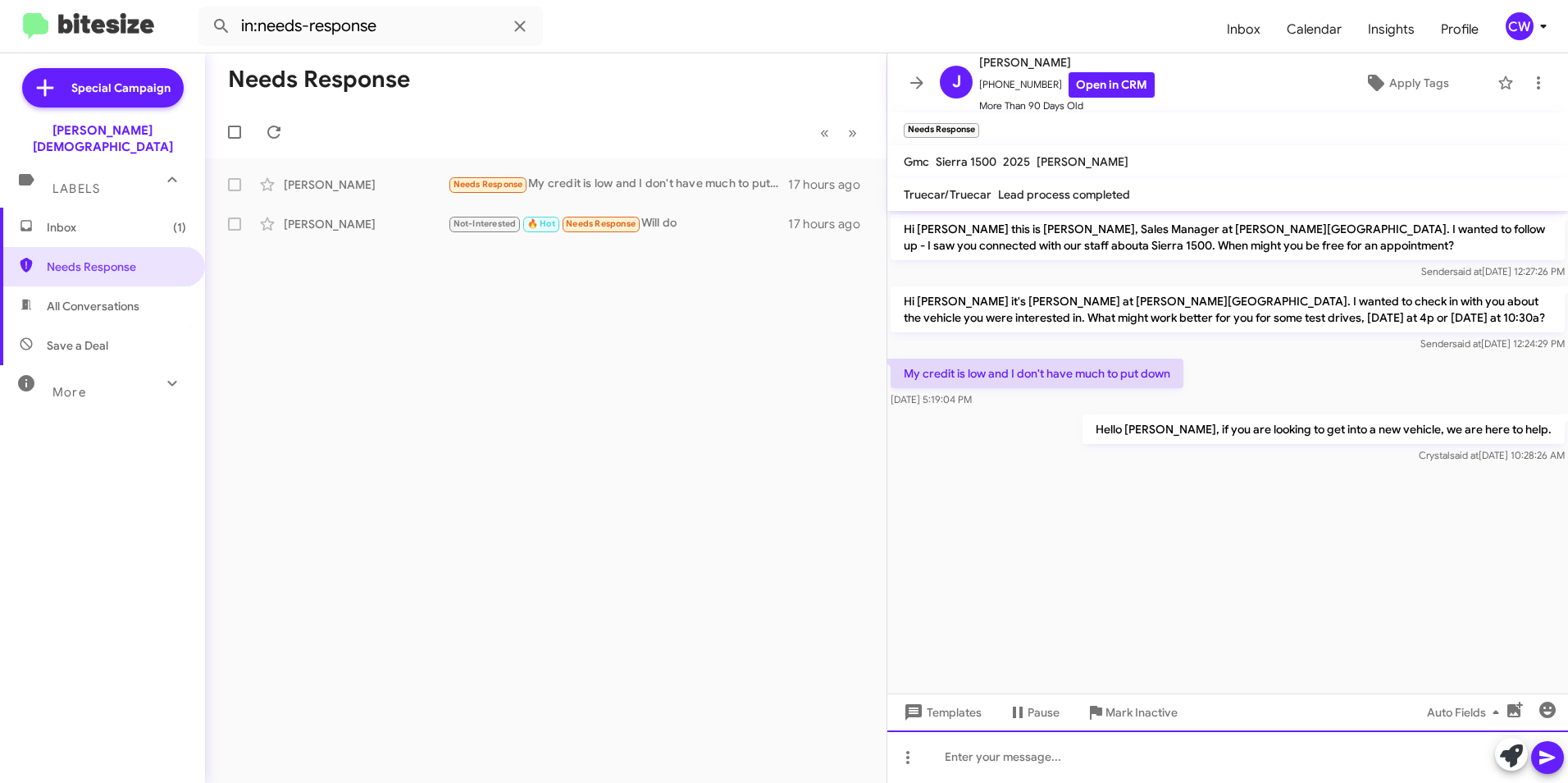
click at [1176, 768] on div at bounding box center [1227, 756] width 680 height 52
click at [1546, 757] on icon at bounding box center [1547, 757] width 20 height 20
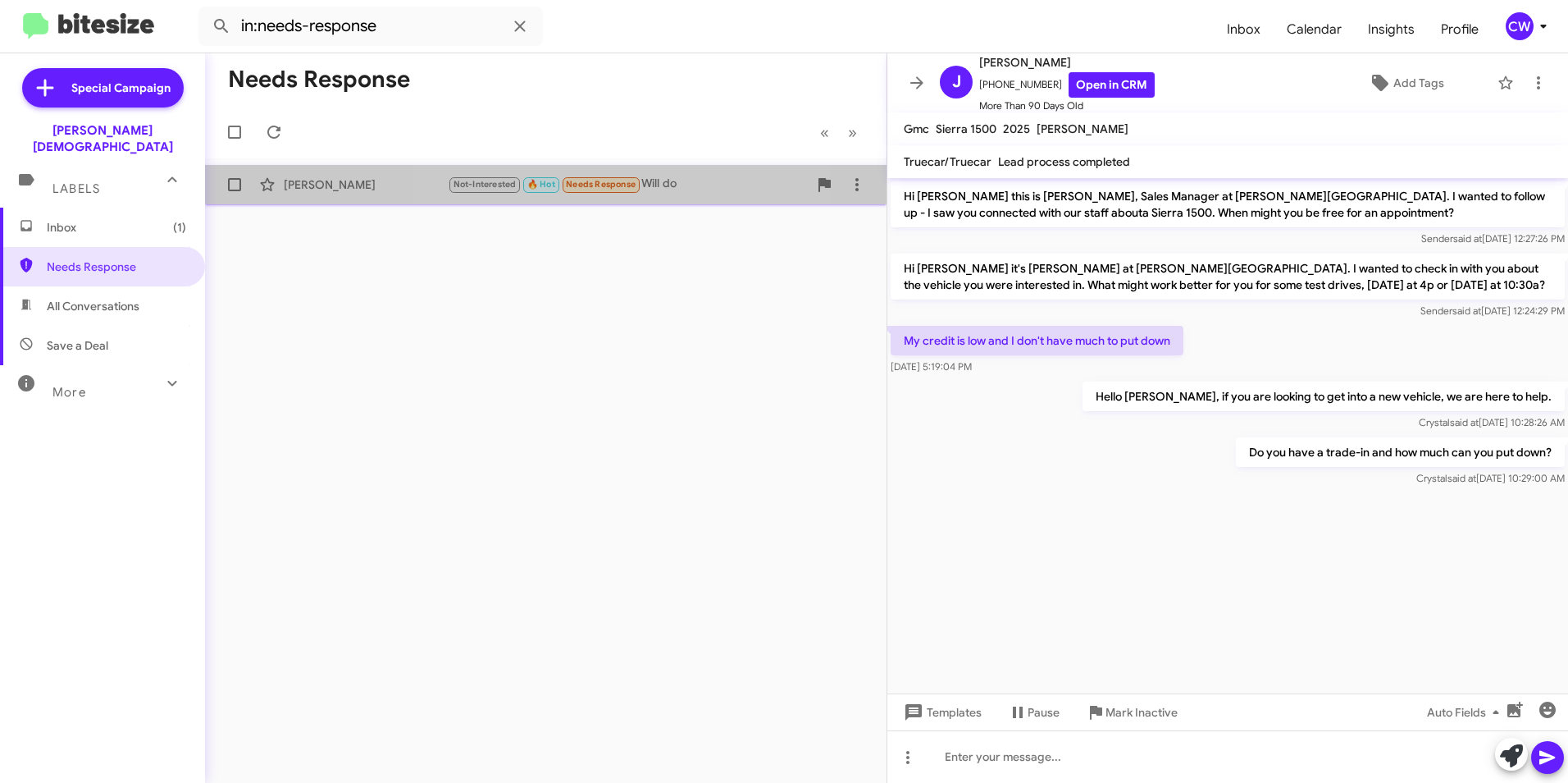
click at [594, 189] on span "Needs Response" at bounding box center [600, 184] width 70 height 10
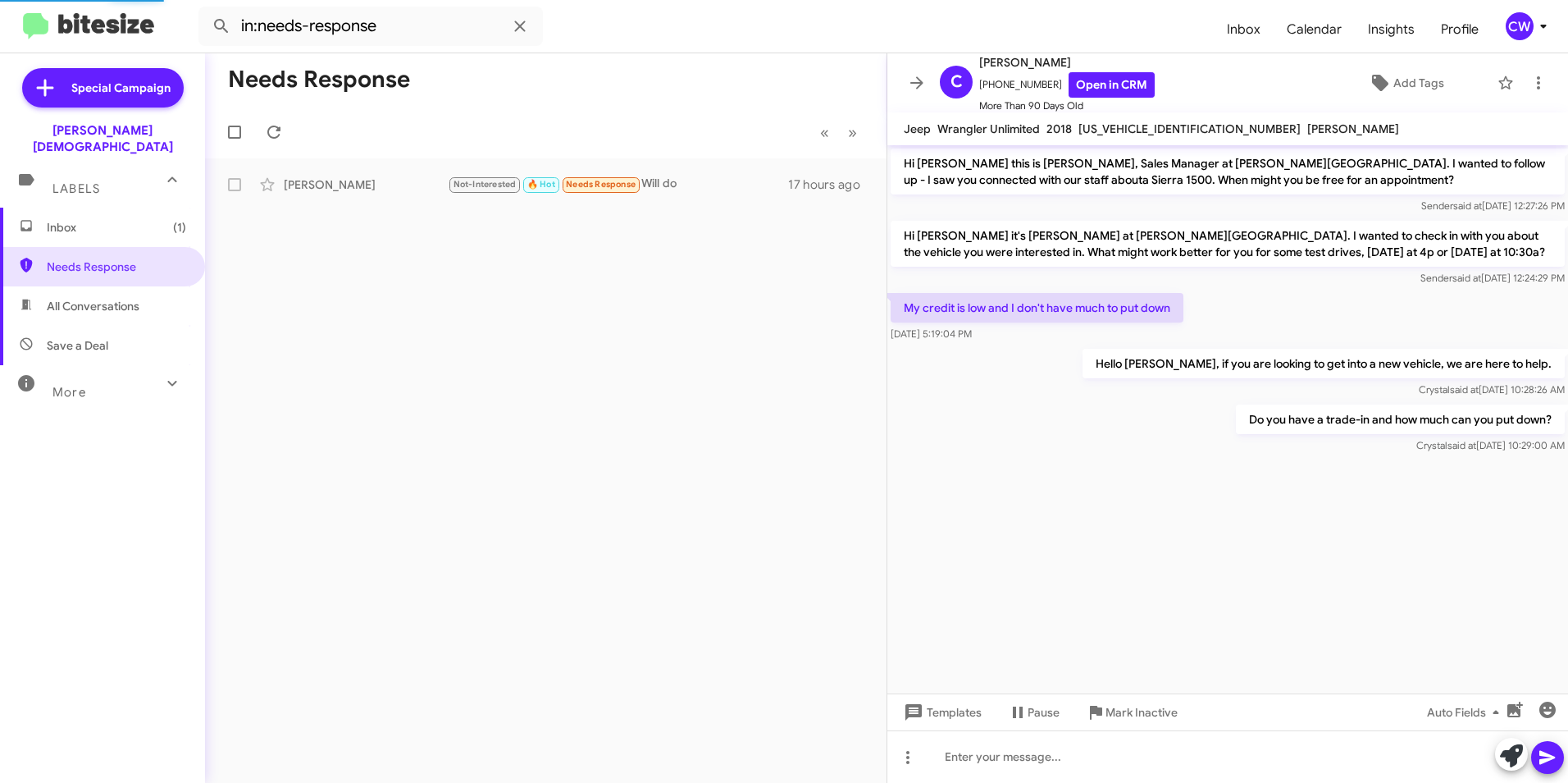
scroll to position [440, 0]
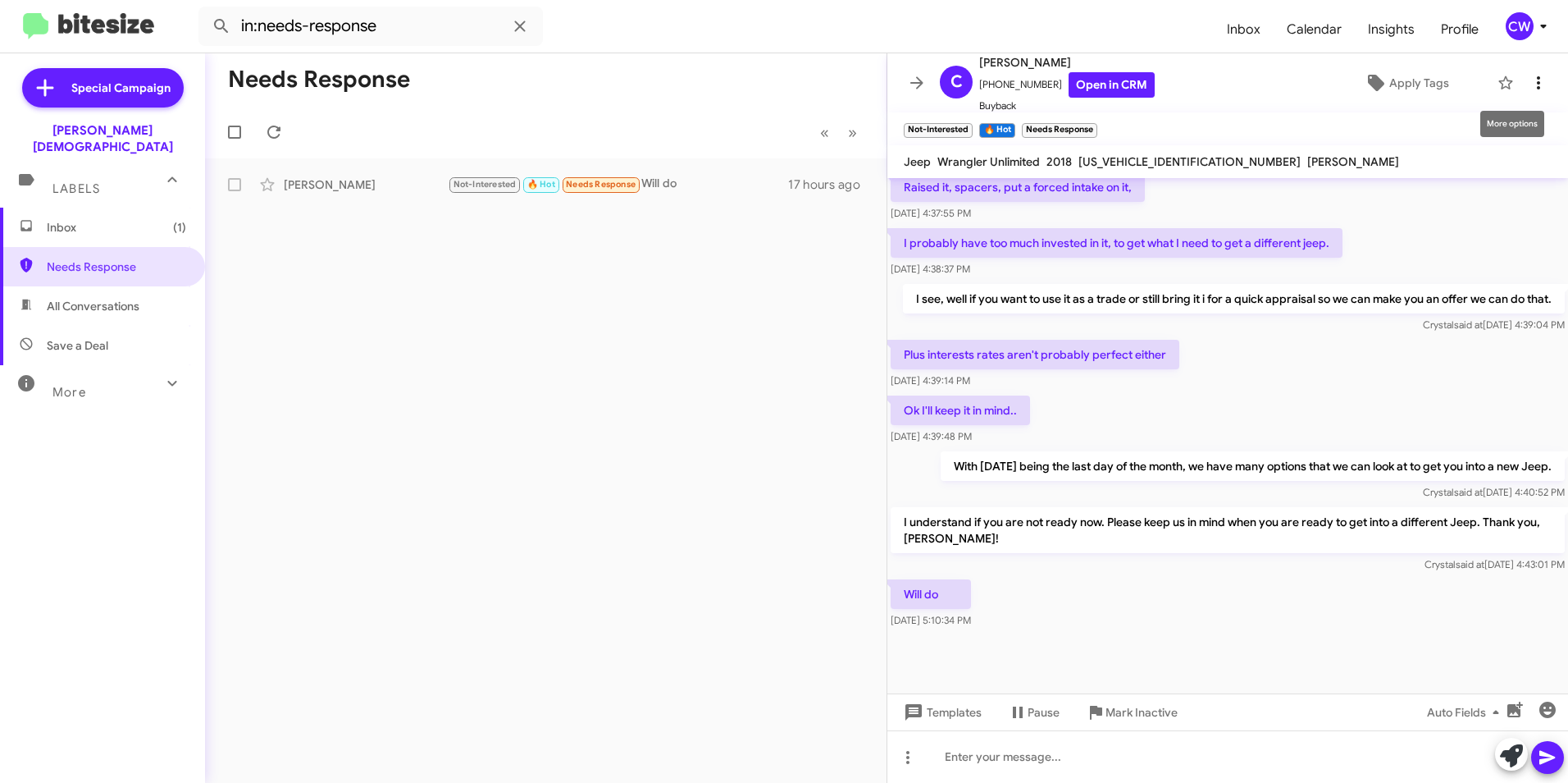
click at [1528, 84] on icon at bounding box center [1538, 83] width 20 height 20
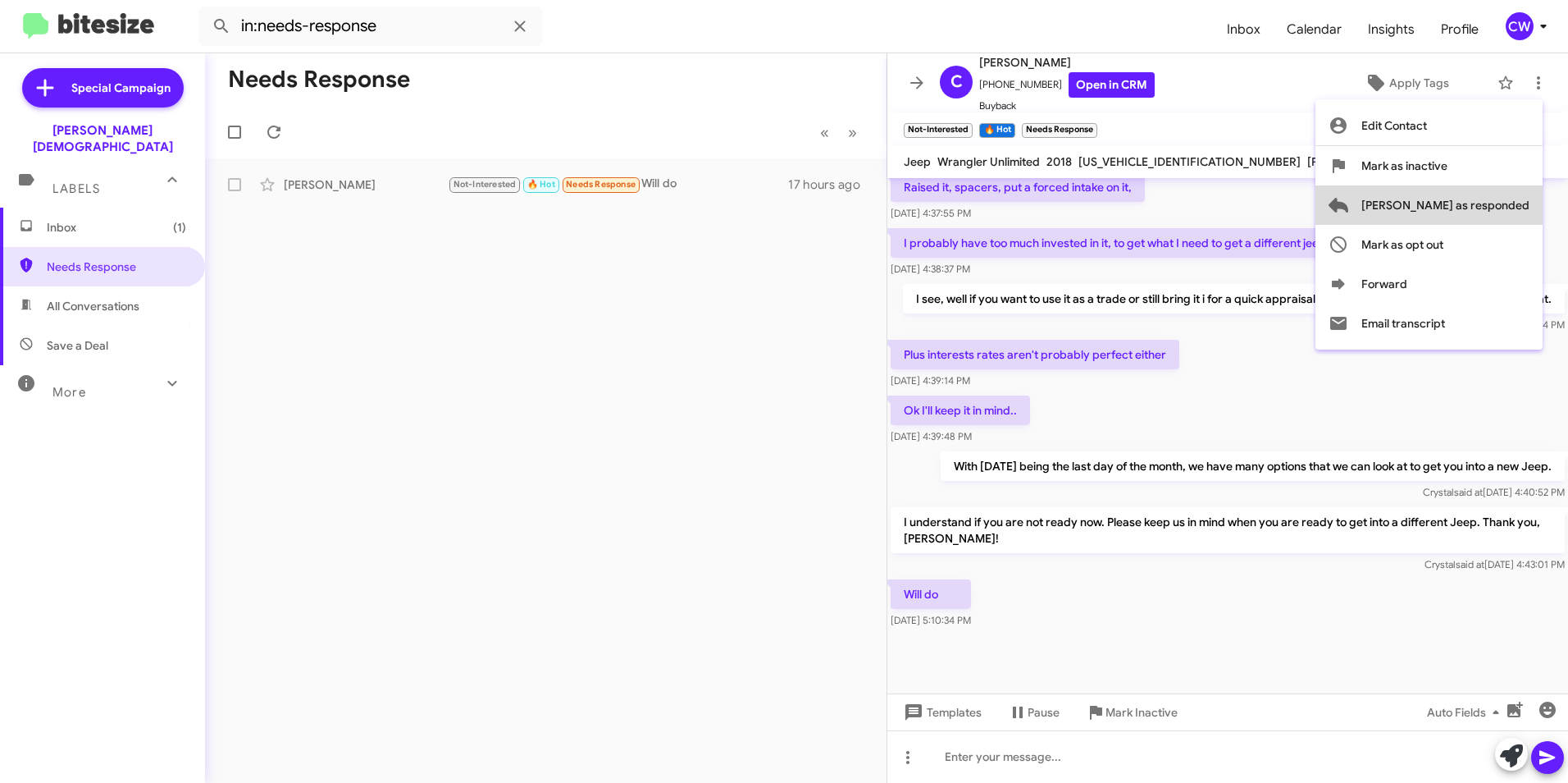
click at [1526, 207] on span "[PERSON_NAME] as responded" at bounding box center [1445, 205] width 168 height 40
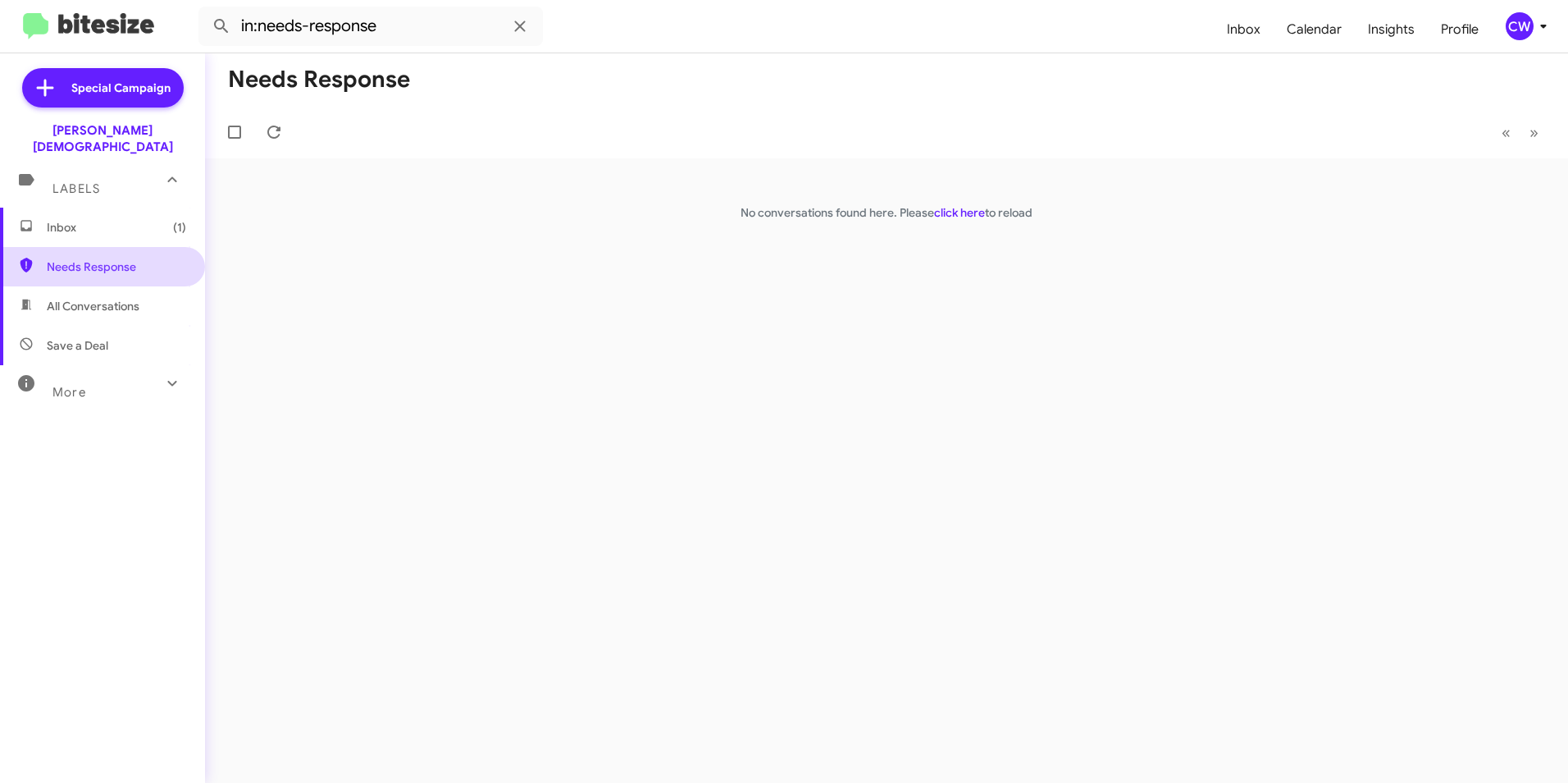
click at [77, 258] on span "Needs Response" at bounding box center [116, 266] width 139 height 16
click at [64, 219] on span "Inbox (1)" at bounding box center [116, 227] width 139 height 16
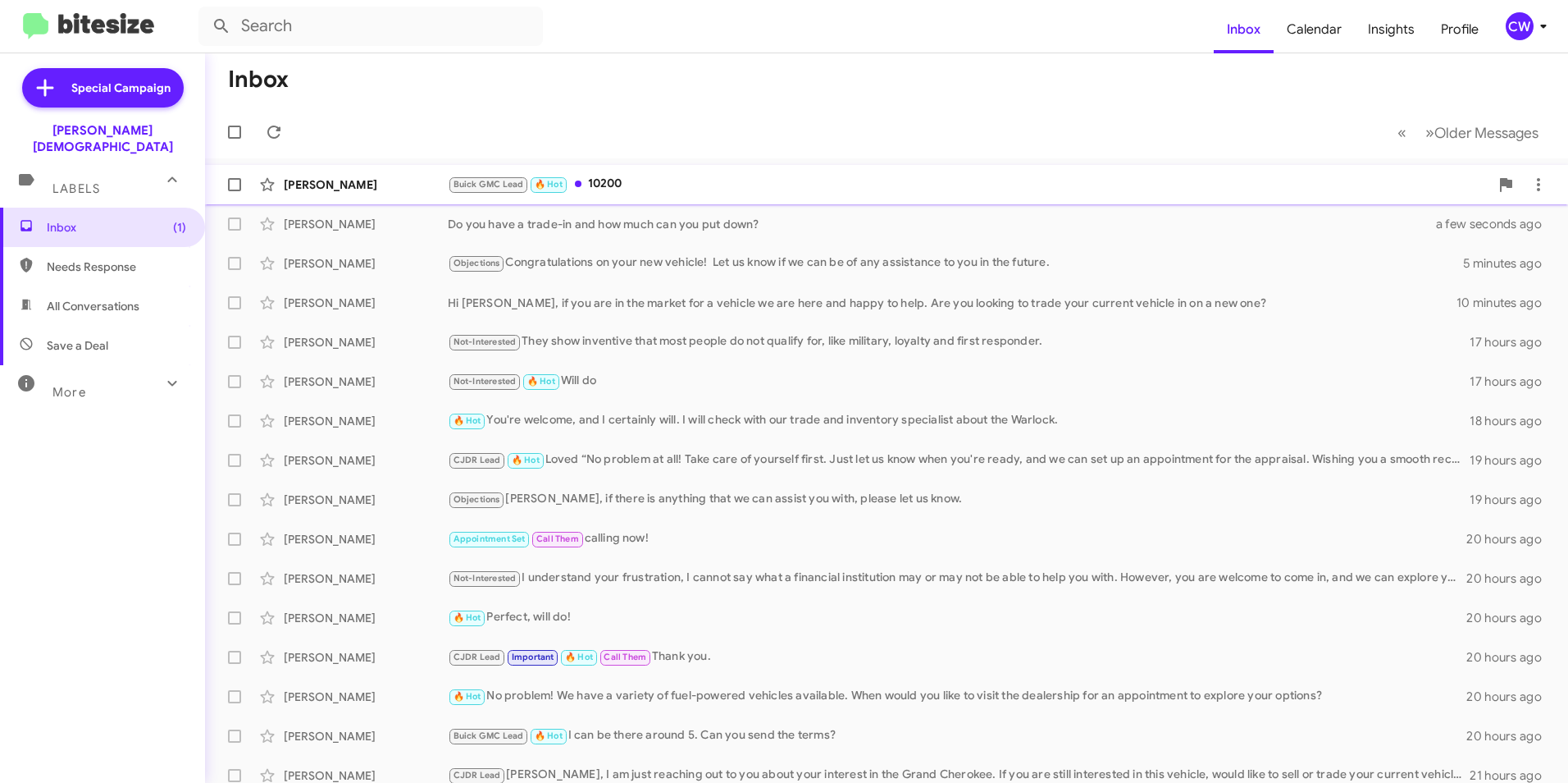
click at [612, 184] on div "Buick GMC Lead 🔥 Hot 10200" at bounding box center [968, 184] width 1042 height 19
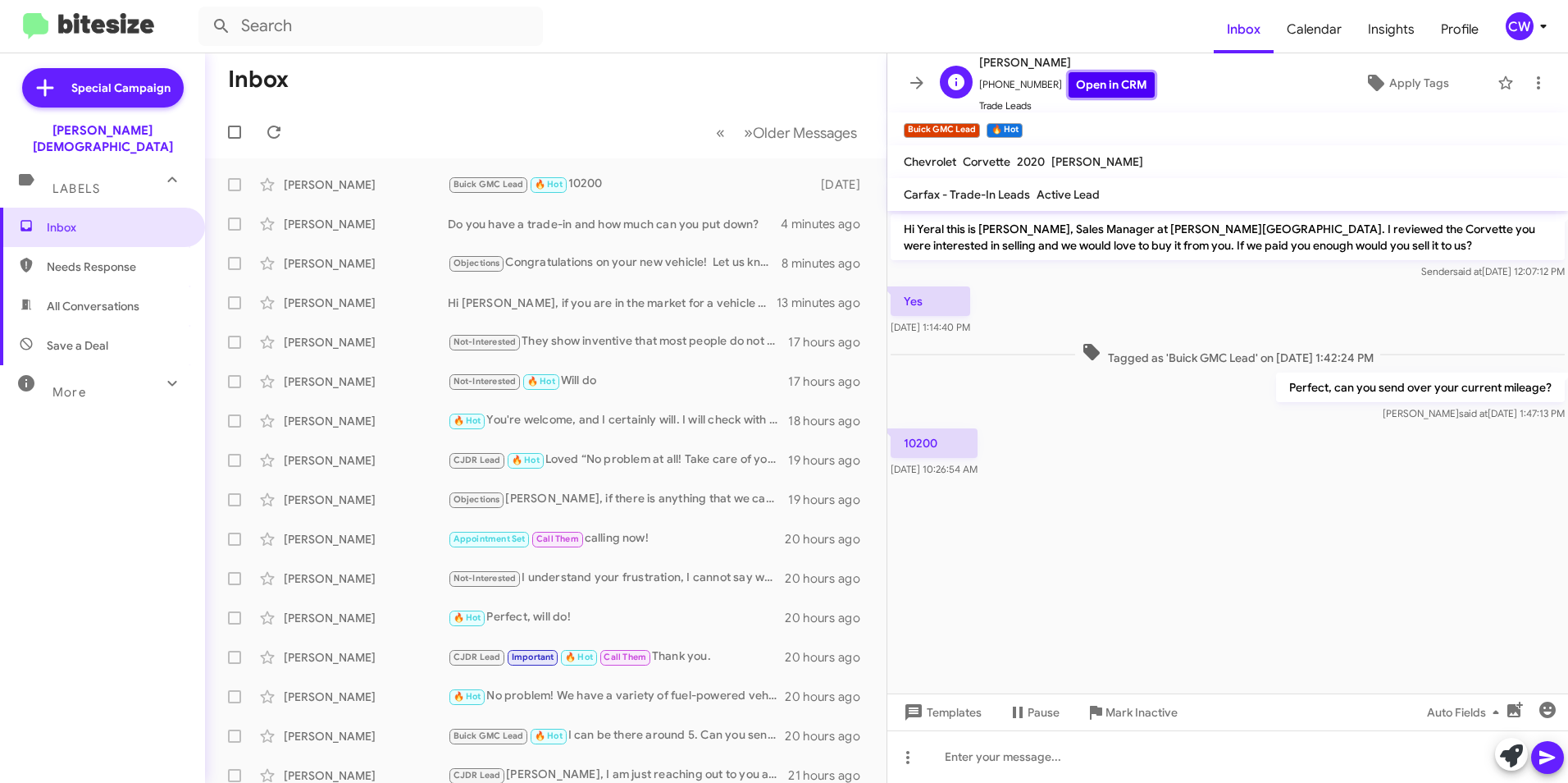
click at [1113, 93] on link "Open in CRM" at bounding box center [1111, 85] width 86 height 26
